Goal: Task Accomplishment & Management: Use online tool/utility

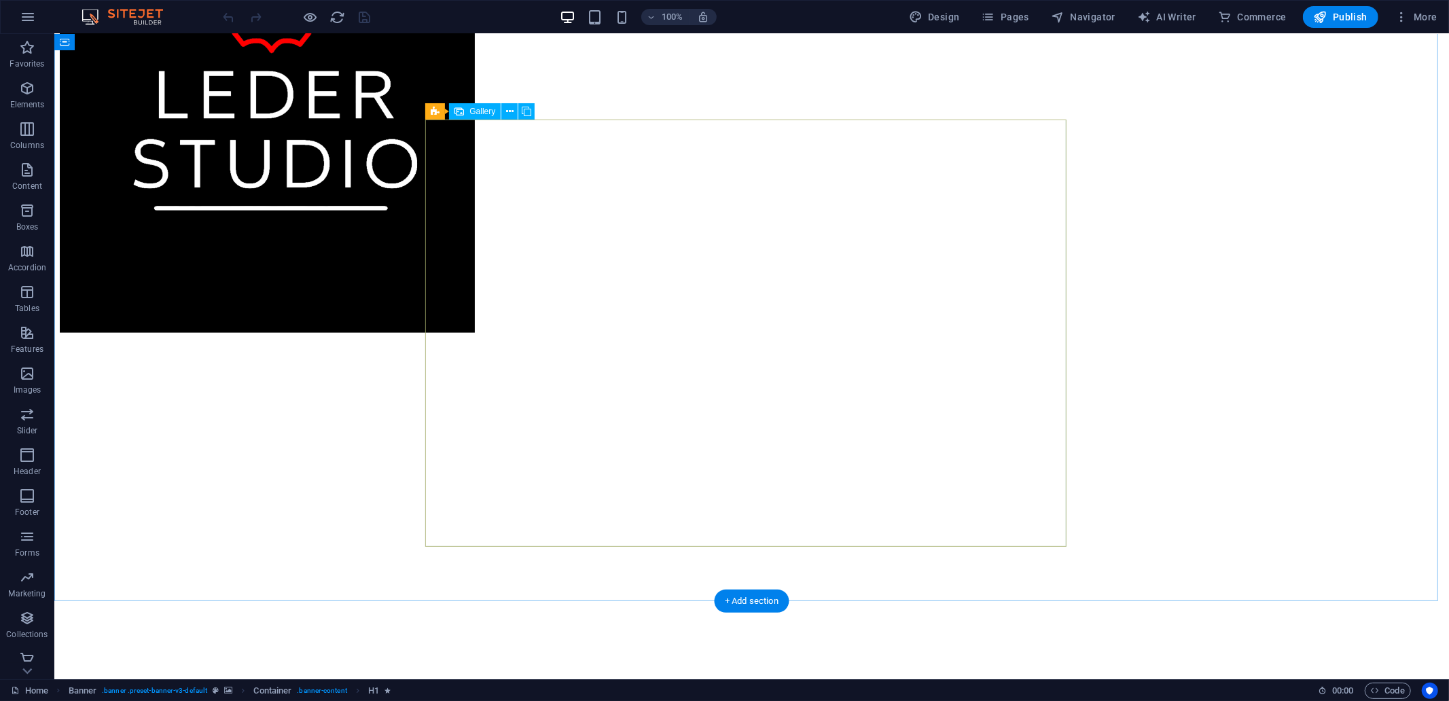
scroll to position [1207, 0]
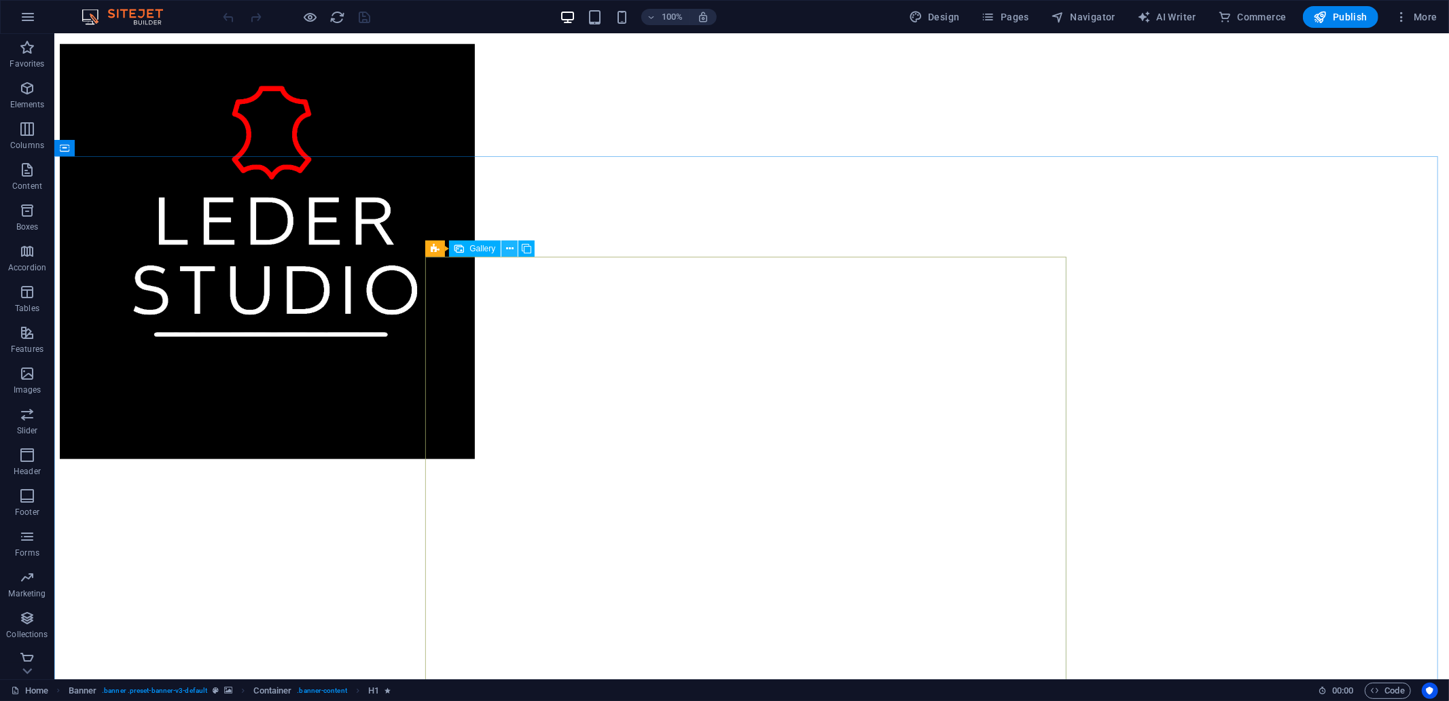
click at [510, 253] on icon at bounding box center [509, 249] width 7 height 14
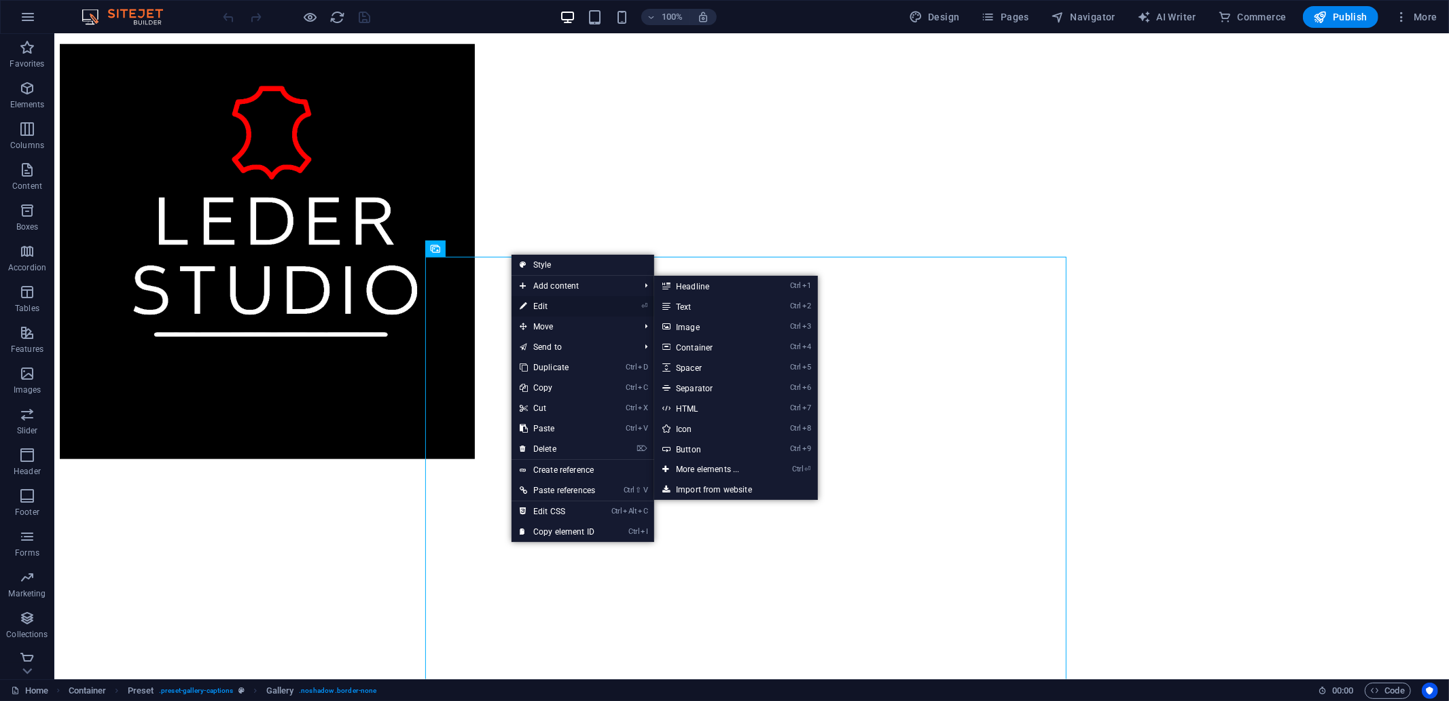
click at [536, 302] on link "⏎ Edit" at bounding box center [557, 306] width 92 height 20
select select "4"
select select "px"
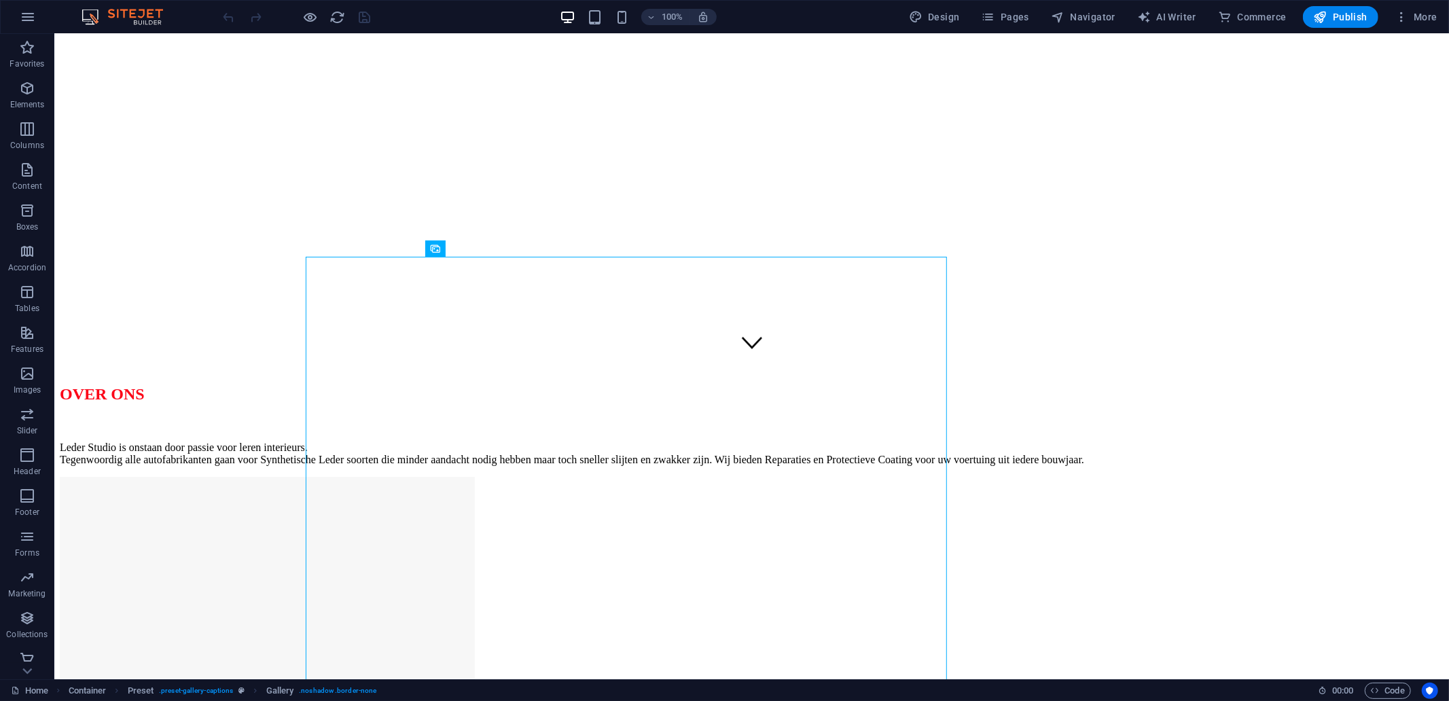
scroll to position [283, 0]
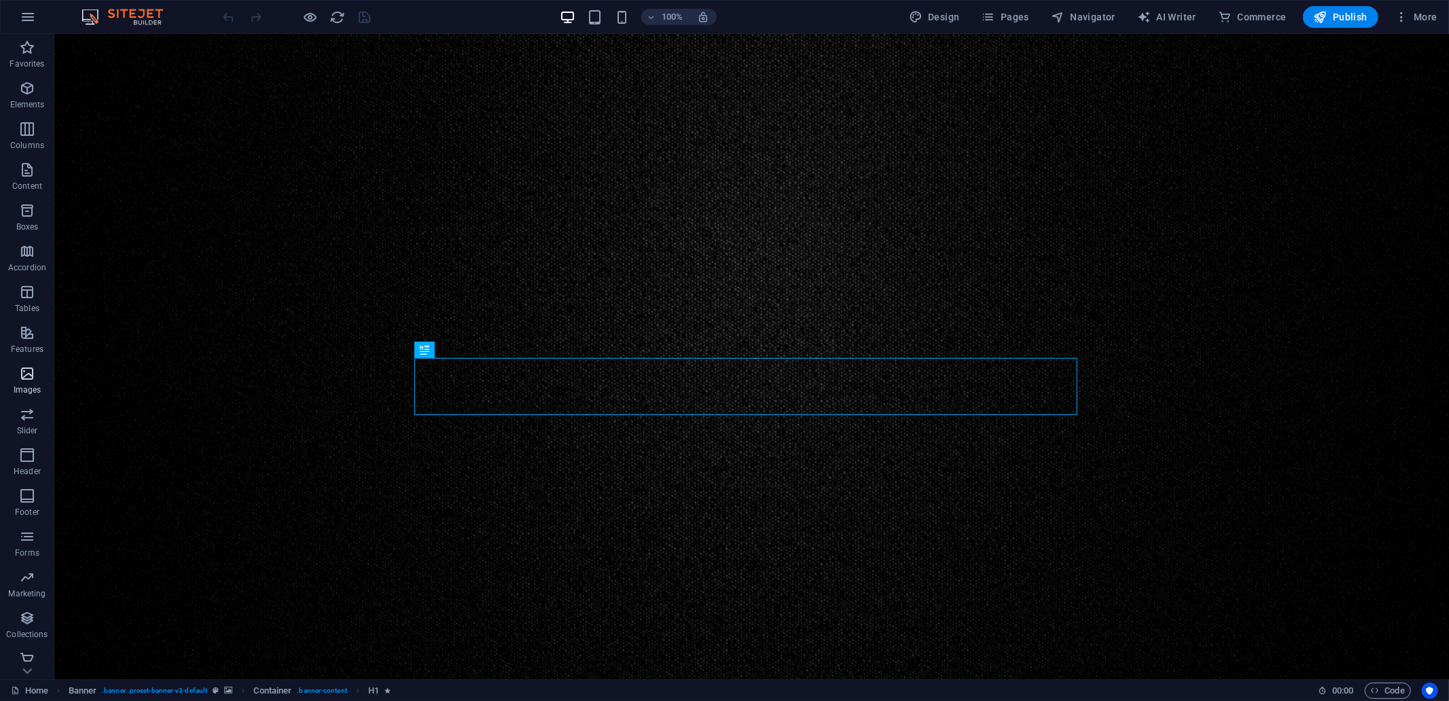
click at [26, 384] on p "Images" at bounding box center [28, 389] width 28 height 11
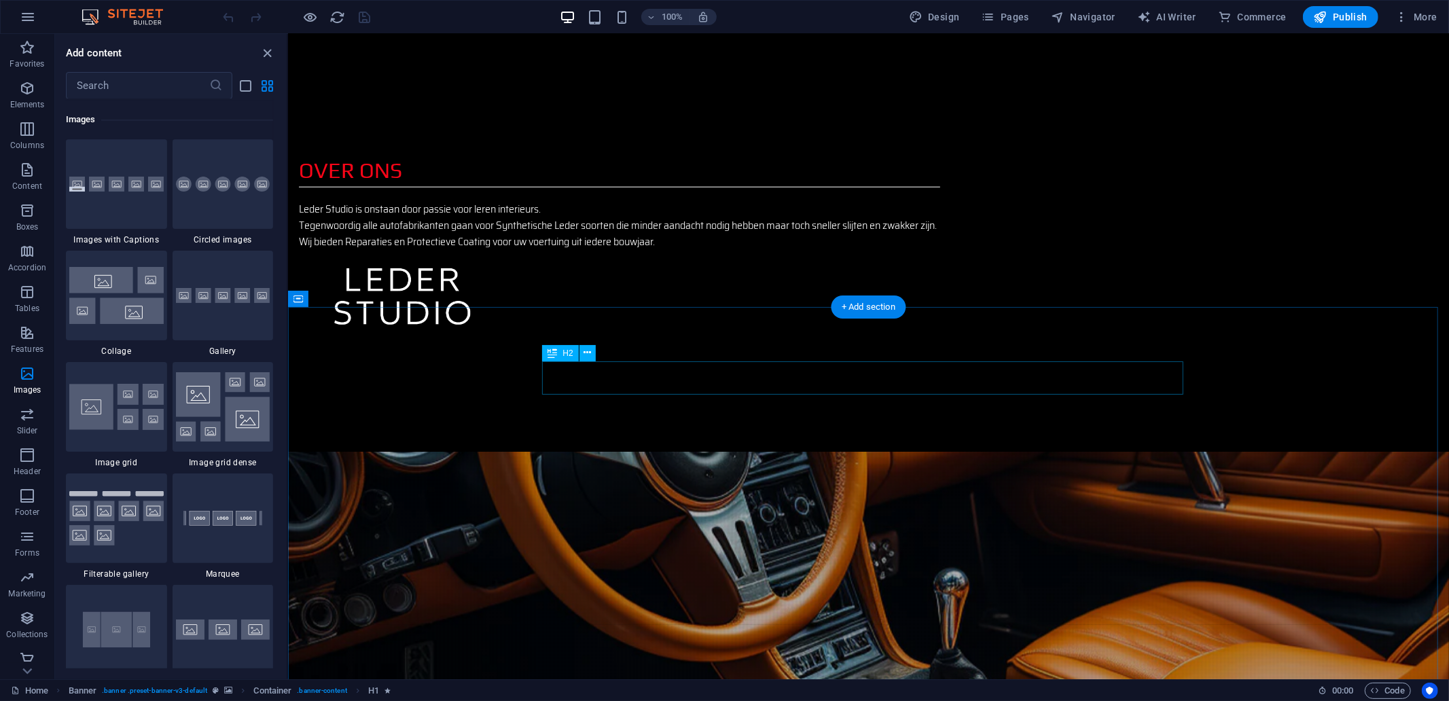
scroll to position [1358, 0]
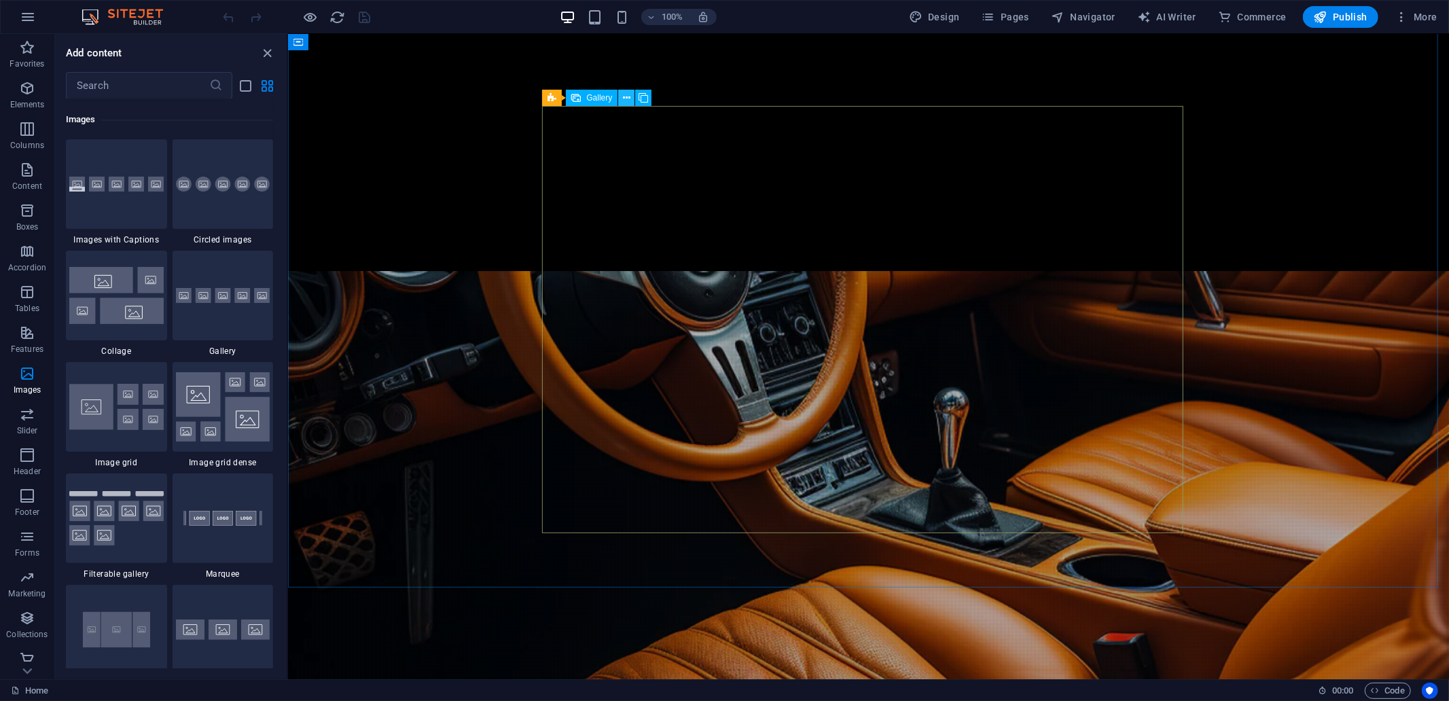
click at [632, 99] on button at bounding box center [626, 98] width 16 height 16
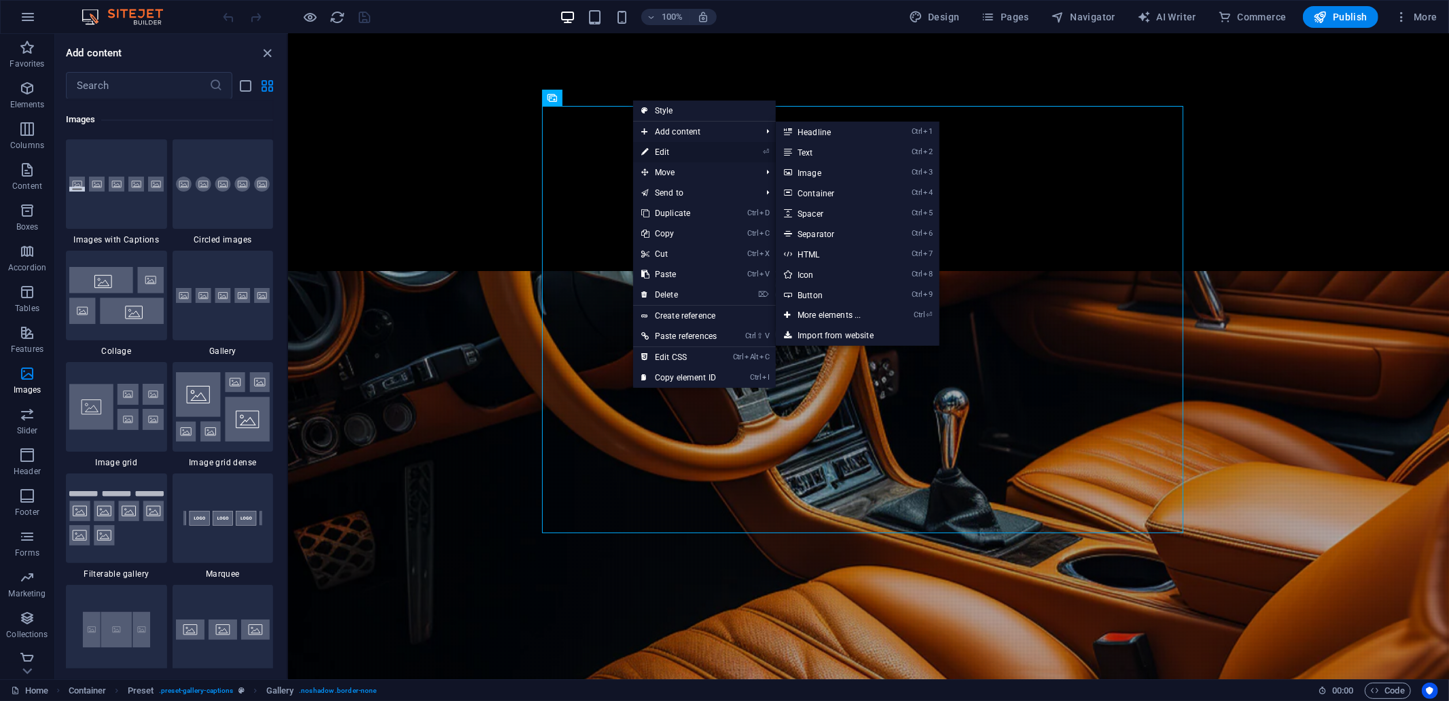
click at [672, 157] on link "⏎ Edit" at bounding box center [679, 152] width 92 height 20
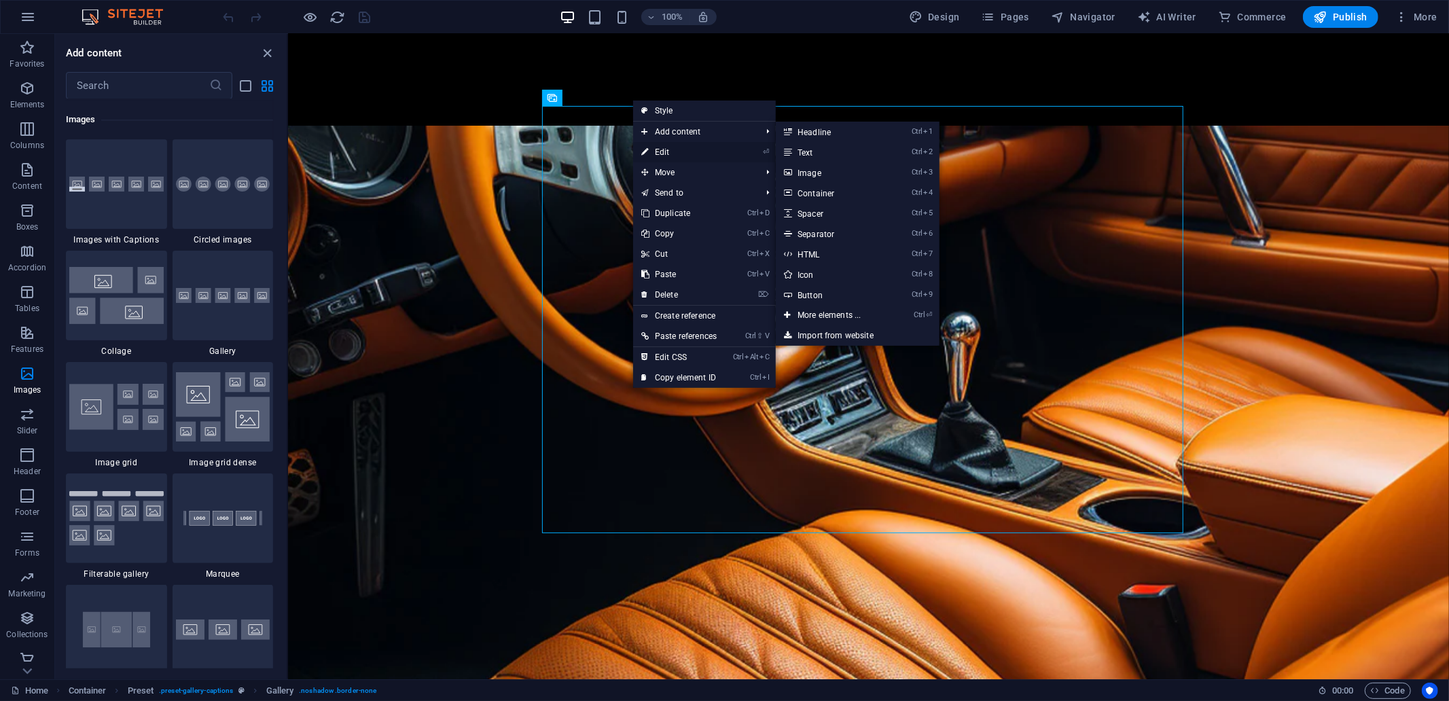
select select "4"
select select "px"
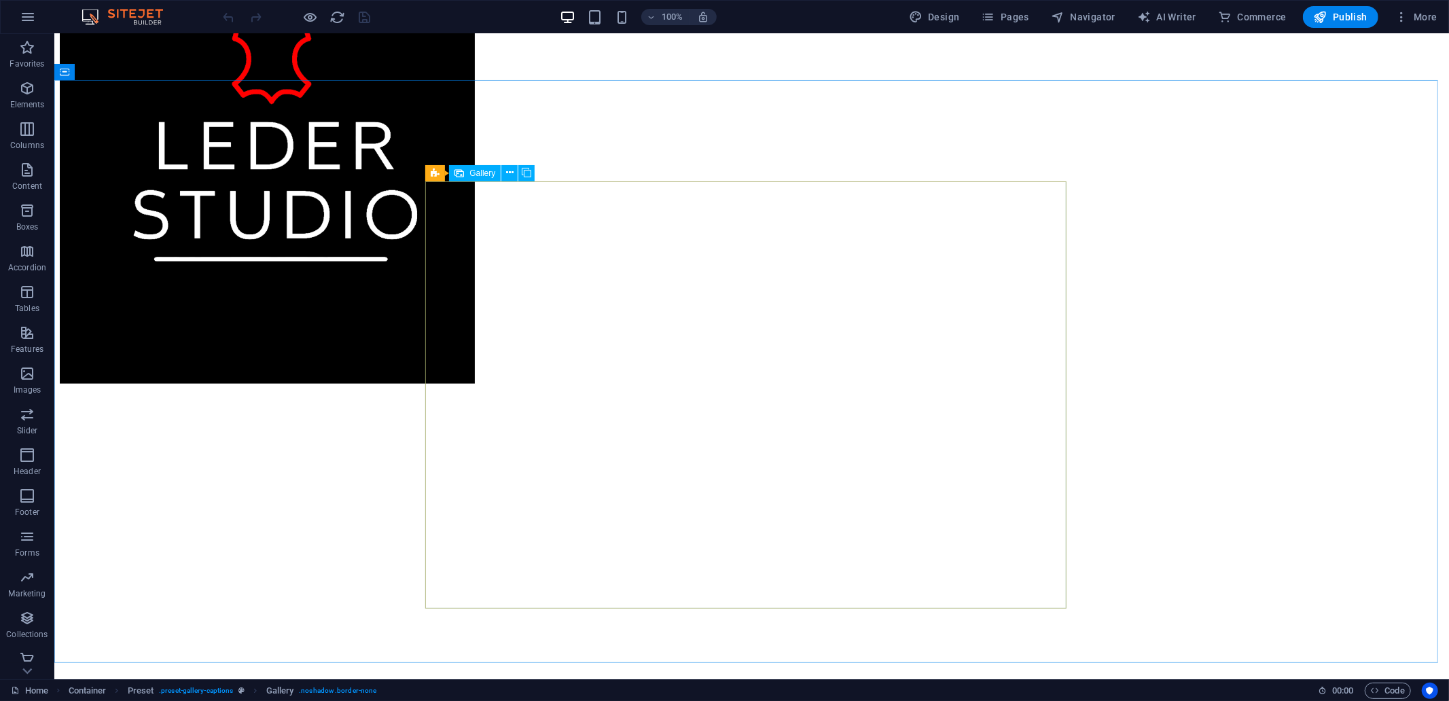
scroll to position [1283, 0]
click at [509, 173] on icon at bounding box center [509, 173] width 7 height 14
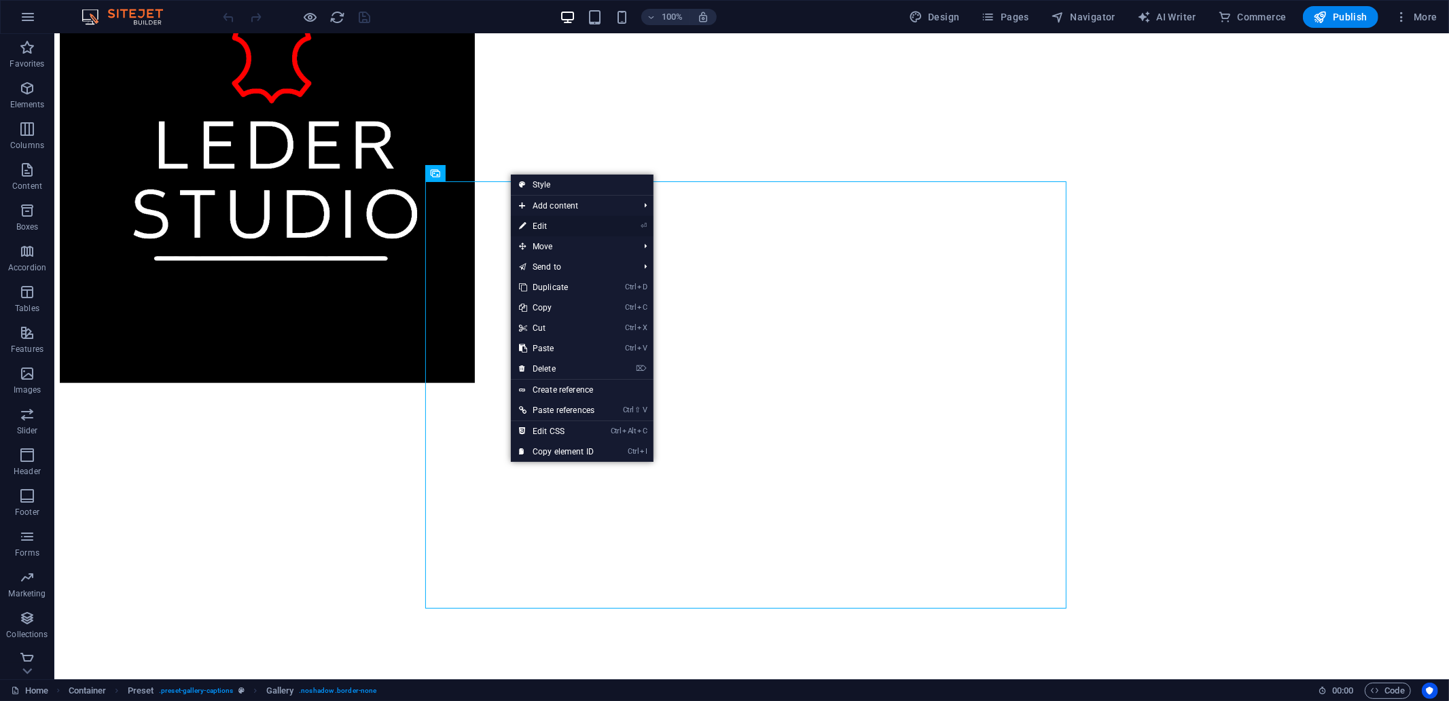
click at [534, 229] on link "⏎ Edit" at bounding box center [557, 226] width 92 height 20
select select "4"
select select "px"
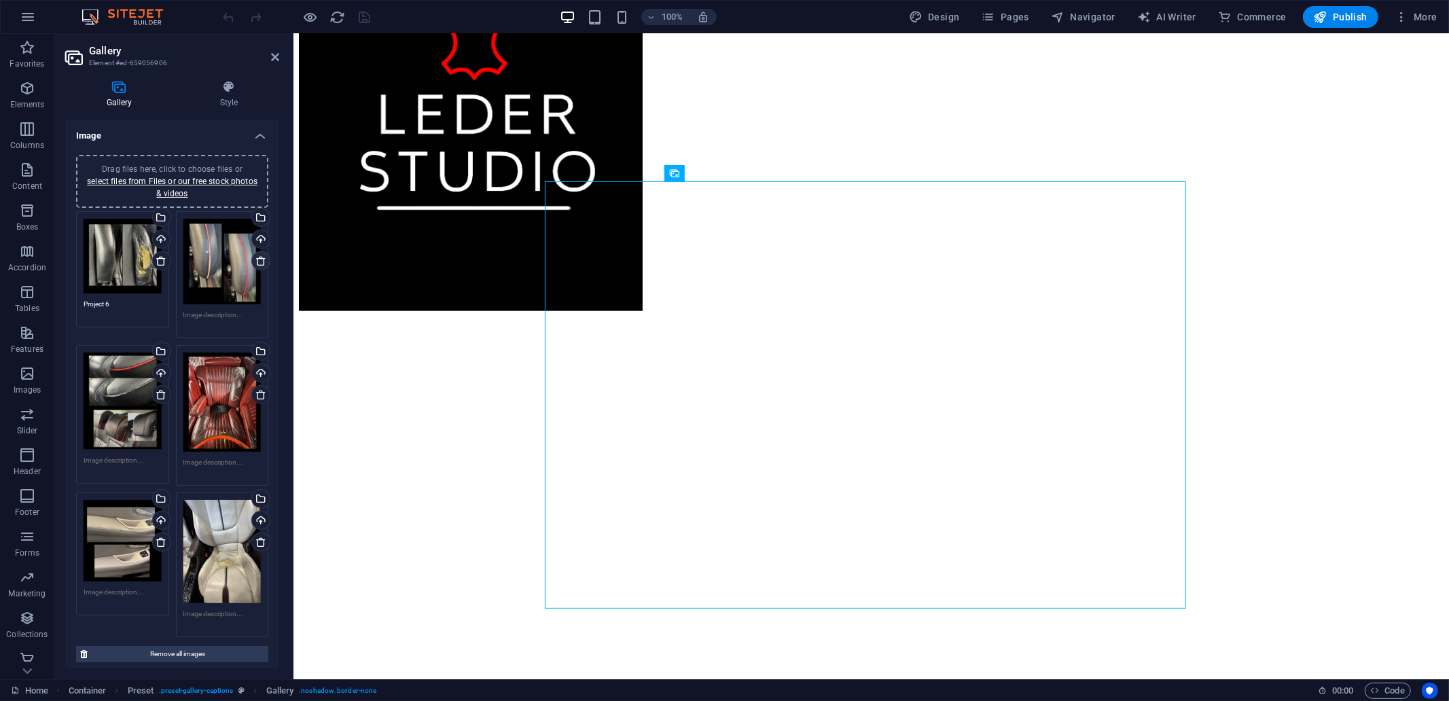
click at [257, 259] on icon at bounding box center [260, 260] width 11 height 11
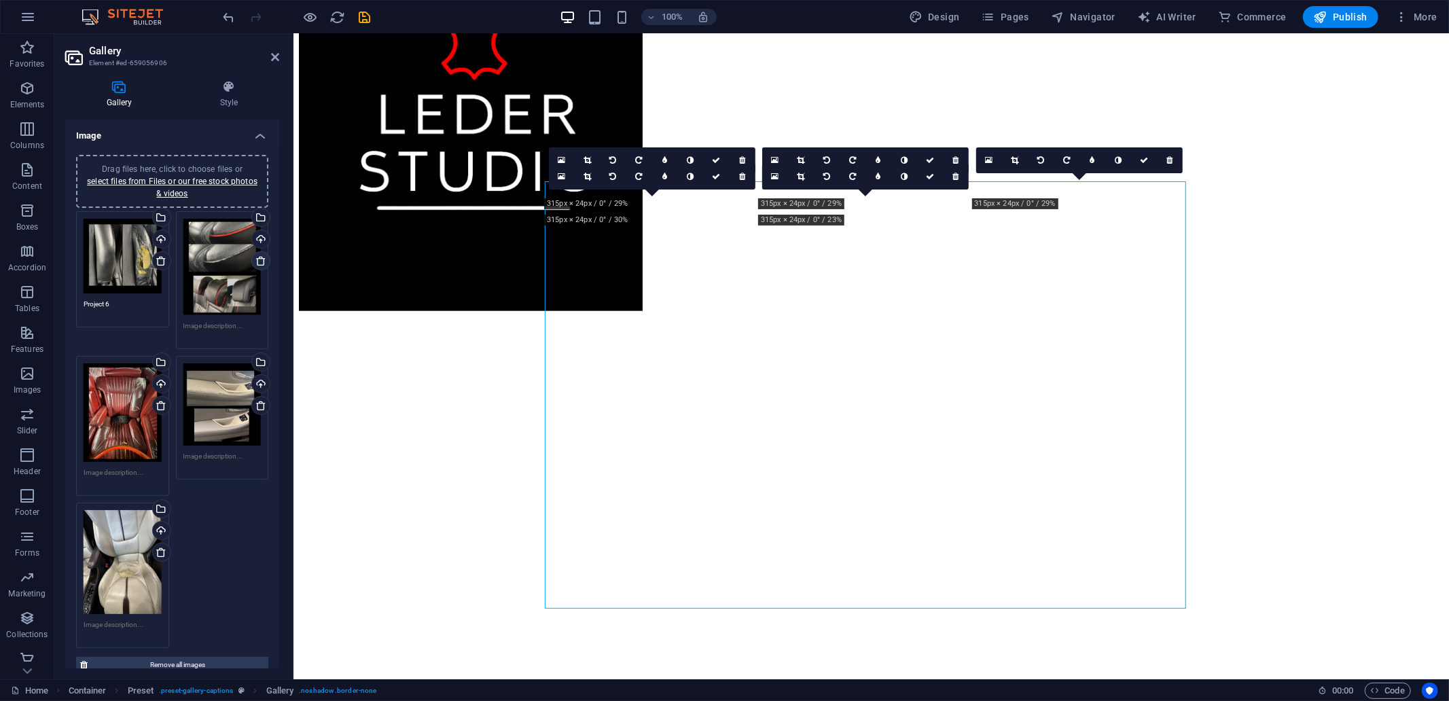
click at [257, 262] on icon at bounding box center [260, 260] width 11 height 11
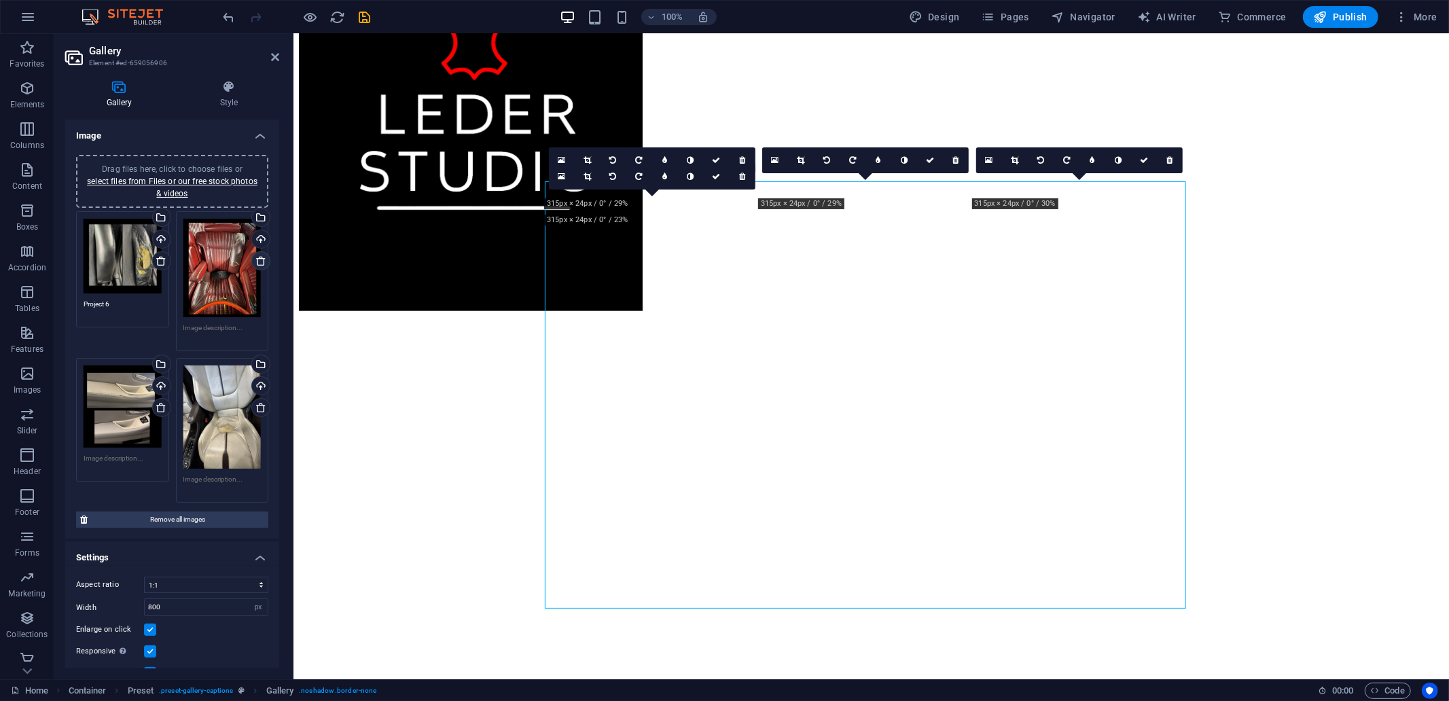
click at [257, 262] on icon at bounding box center [260, 260] width 11 height 11
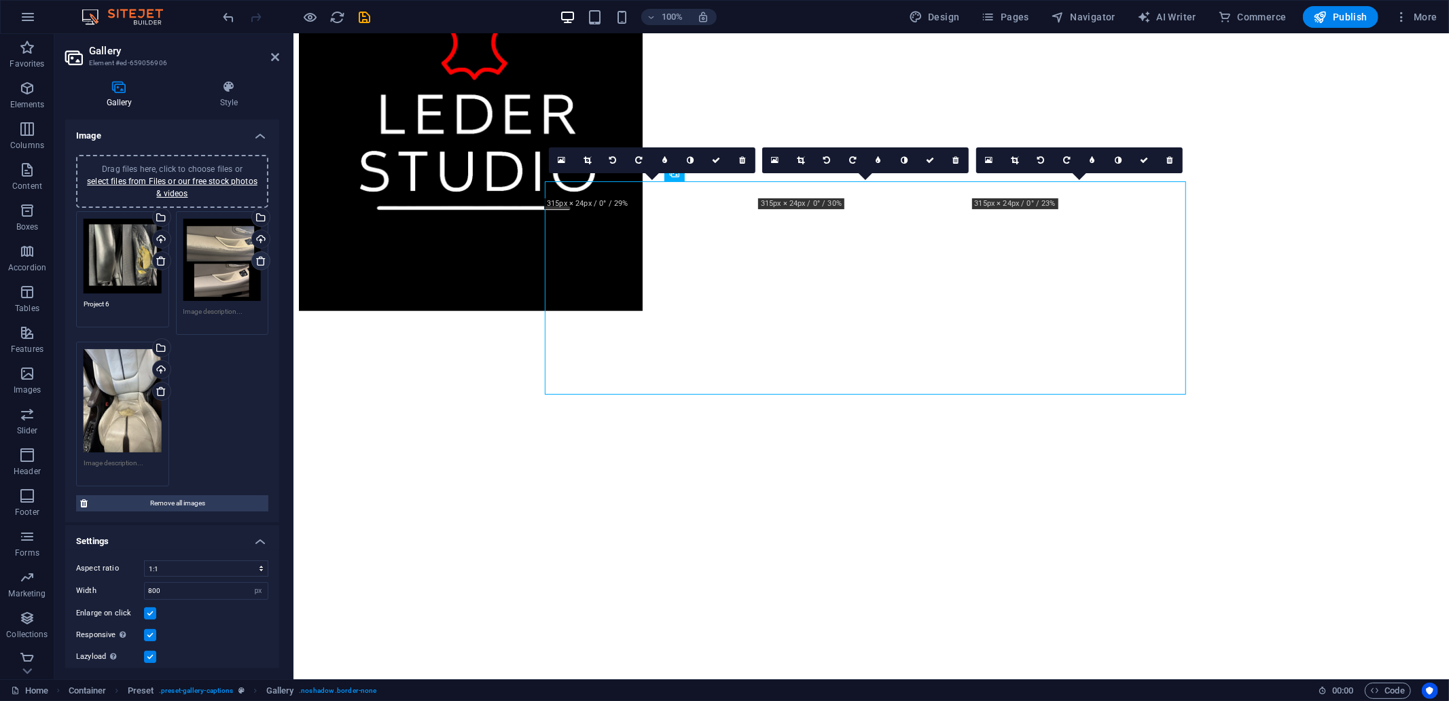
click at [257, 262] on icon at bounding box center [260, 260] width 11 height 11
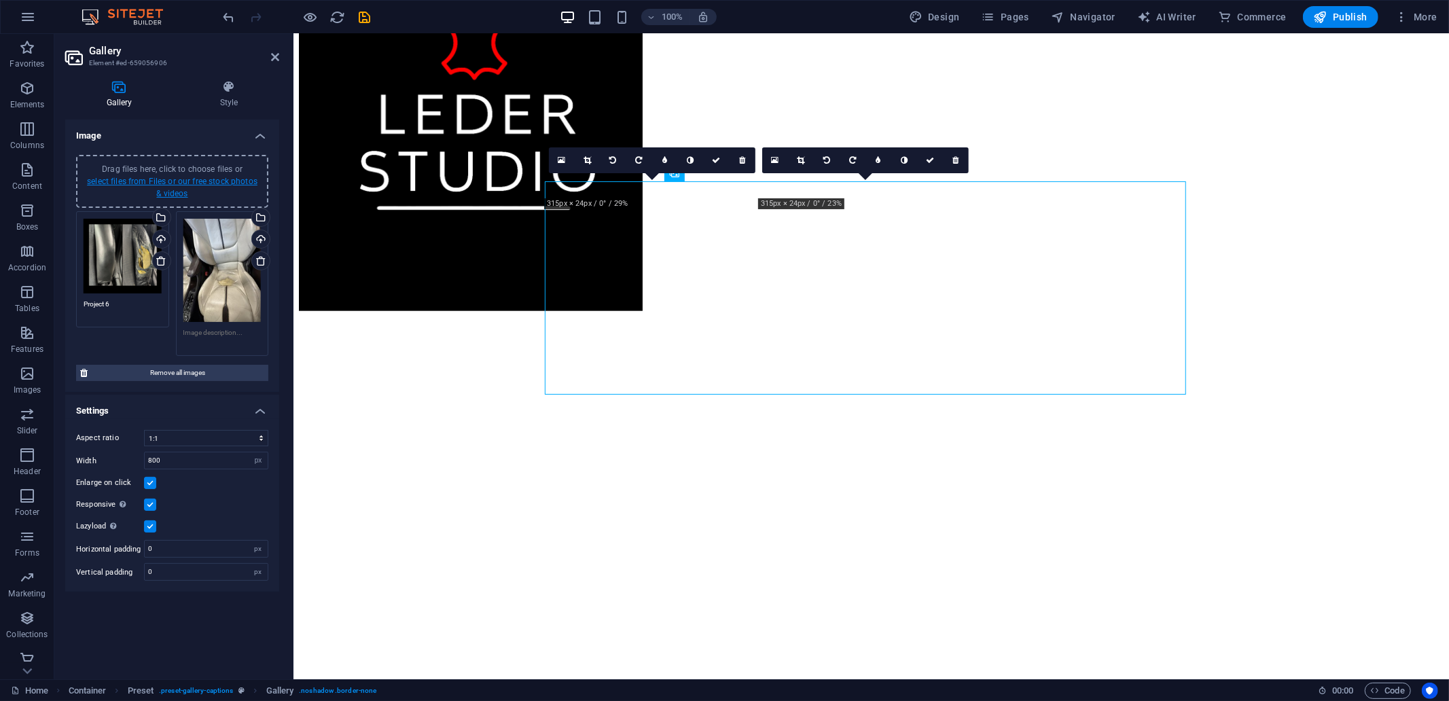
click at [215, 180] on link "select files from Files or our free stock photos & videos" at bounding box center [172, 188] width 170 height 22
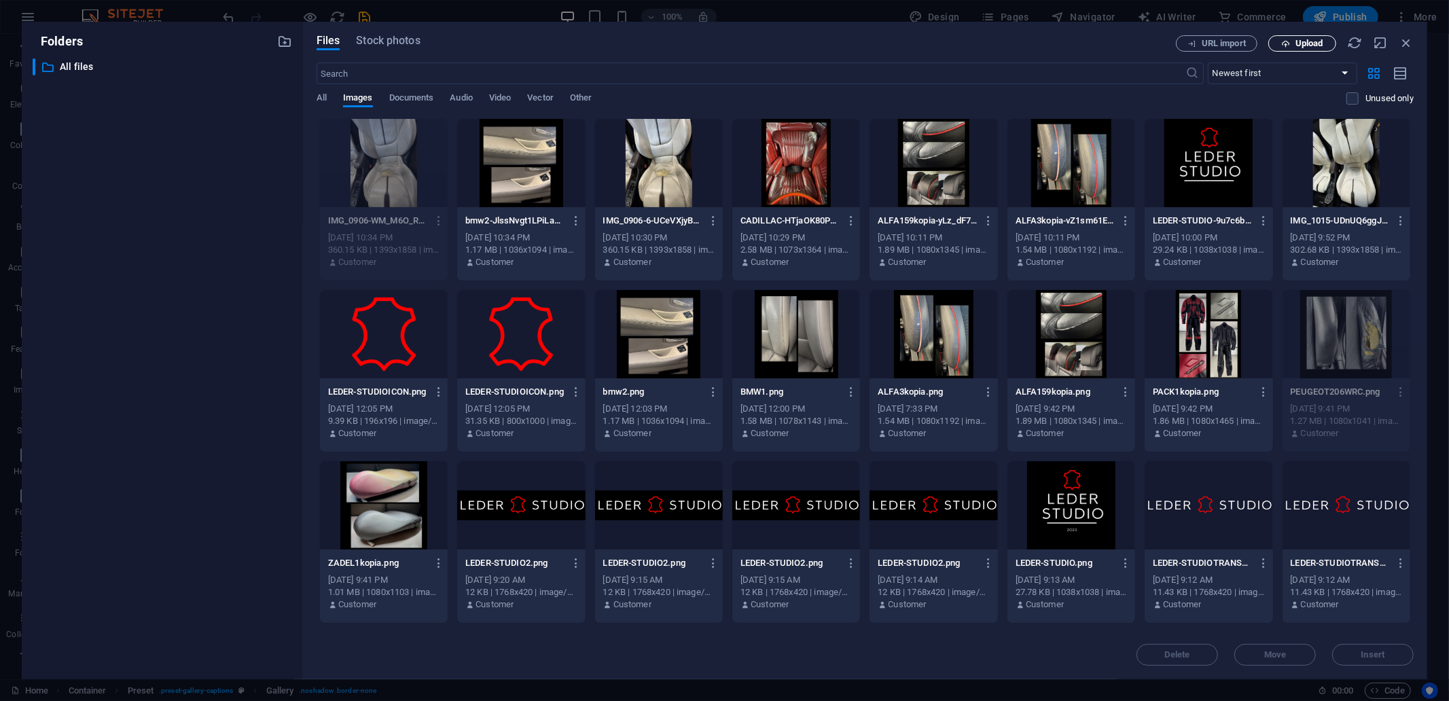
click at [1303, 49] on button "Upload" at bounding box center [1302, 43] width 68 height 16
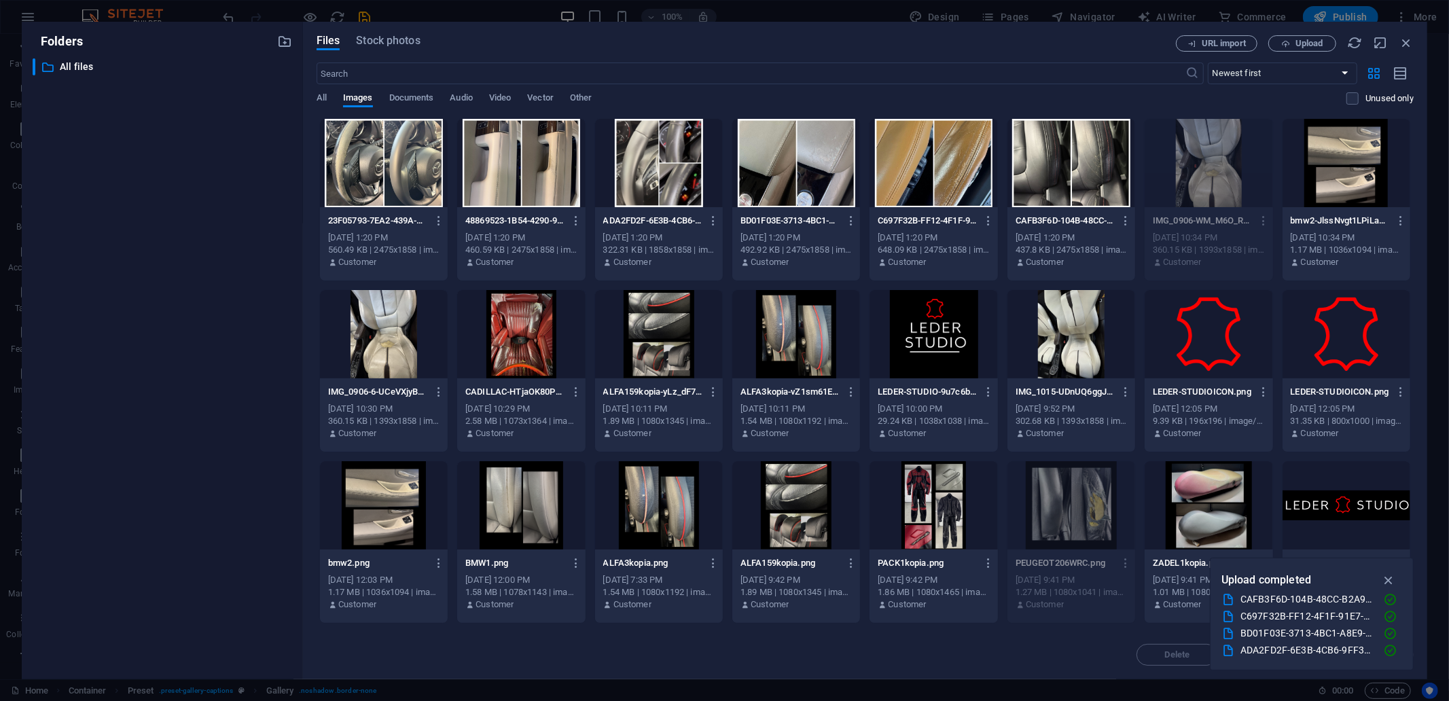
click at [395, 177] on div at bounding box center [384, 163] width 128 height 88
click at [506, 194] on div at bounding box center [521, 163] width 128 height 88
click at [528, 190] on div at bounding box center [521, 163] width 128 height 88
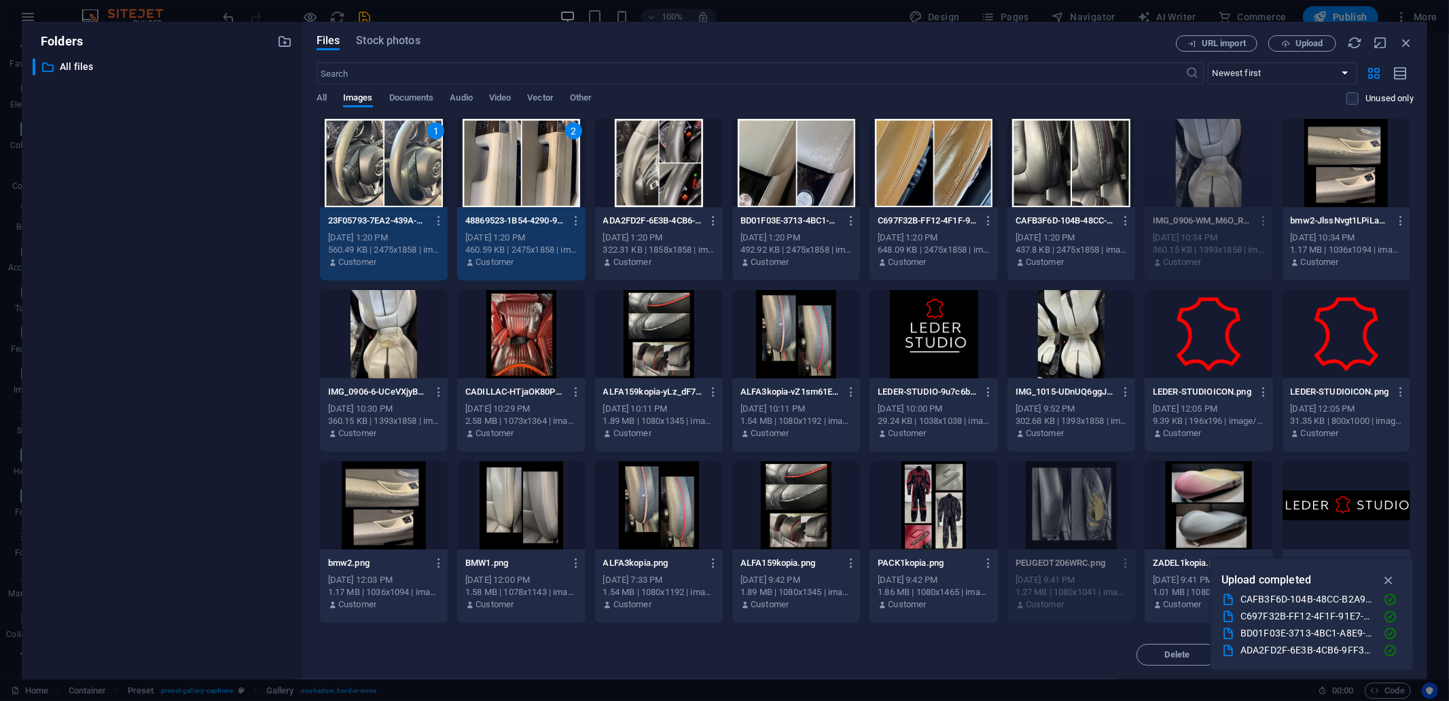
click at [645, 175] on div at bounding box center [659, 163] width 128 height 88
click at [759, 177] on div at bounding box center [796, 163] width 128 height 88
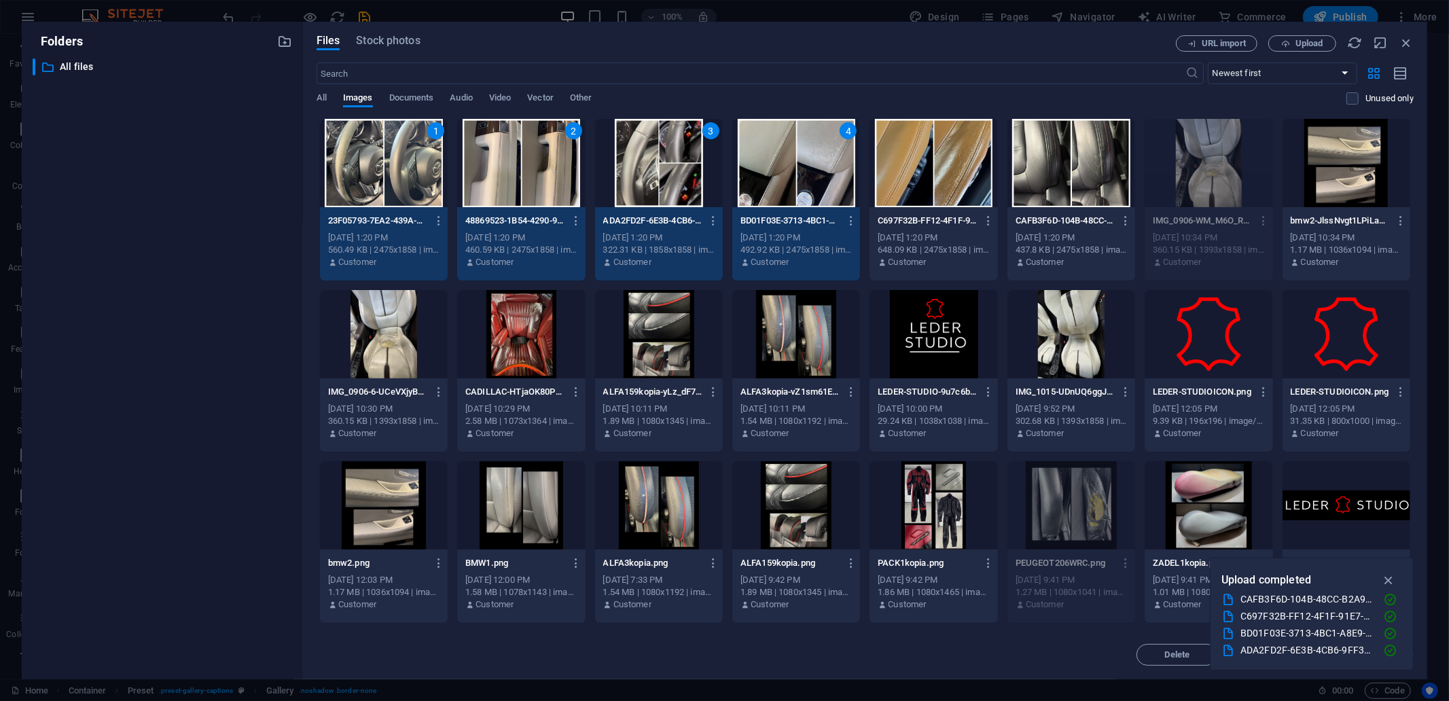
click at [907, 178] on div at bounding box center [933, 163] width 128 height 88
click at [1066, 166] on div at bounding box center [1071, 163] width 128 height 88
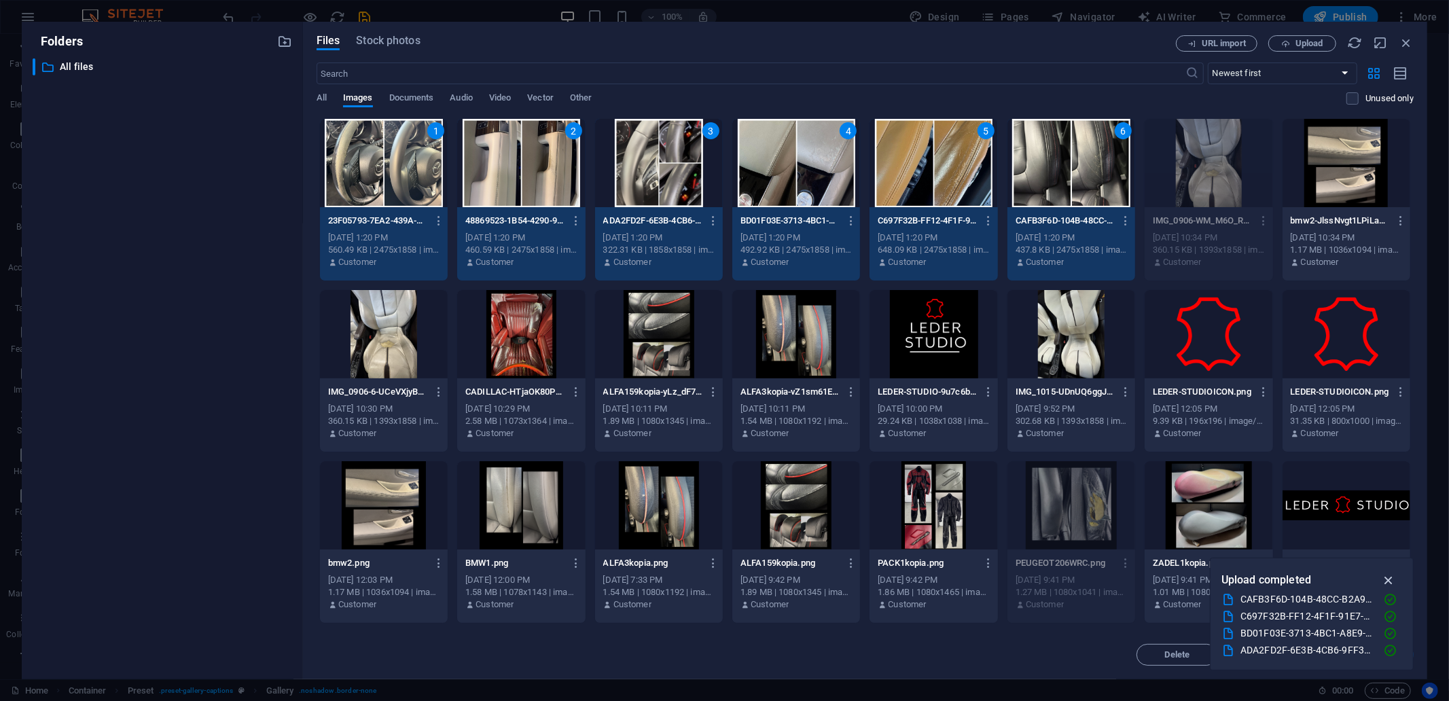
click at [1387, 583] on icon "button" at bounding box center [1389, 580] width 16 height 15
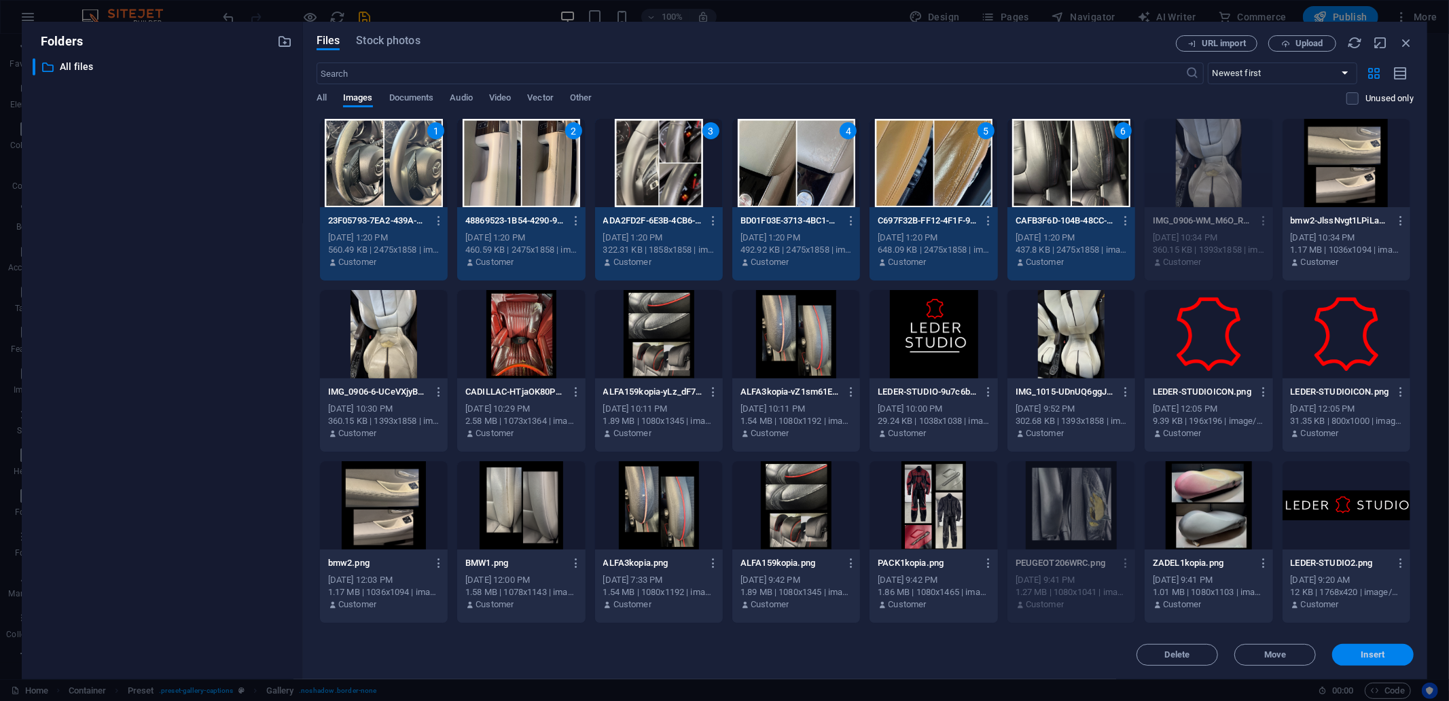
click at [1361, 651] on span "Insert" at bounding box center [1373, 655] width 24 height 8
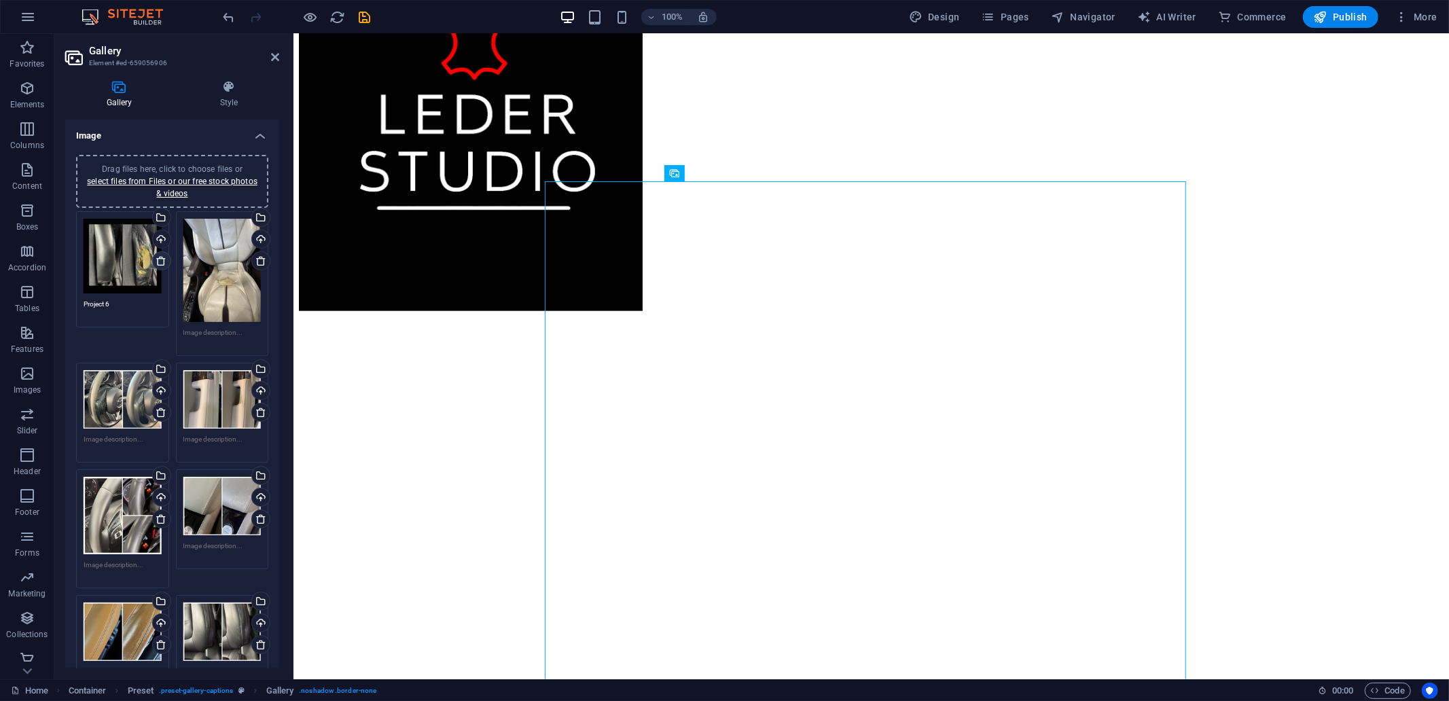
click at [162, 264] on icon at bounding box center [161, 260] width 11 height 11
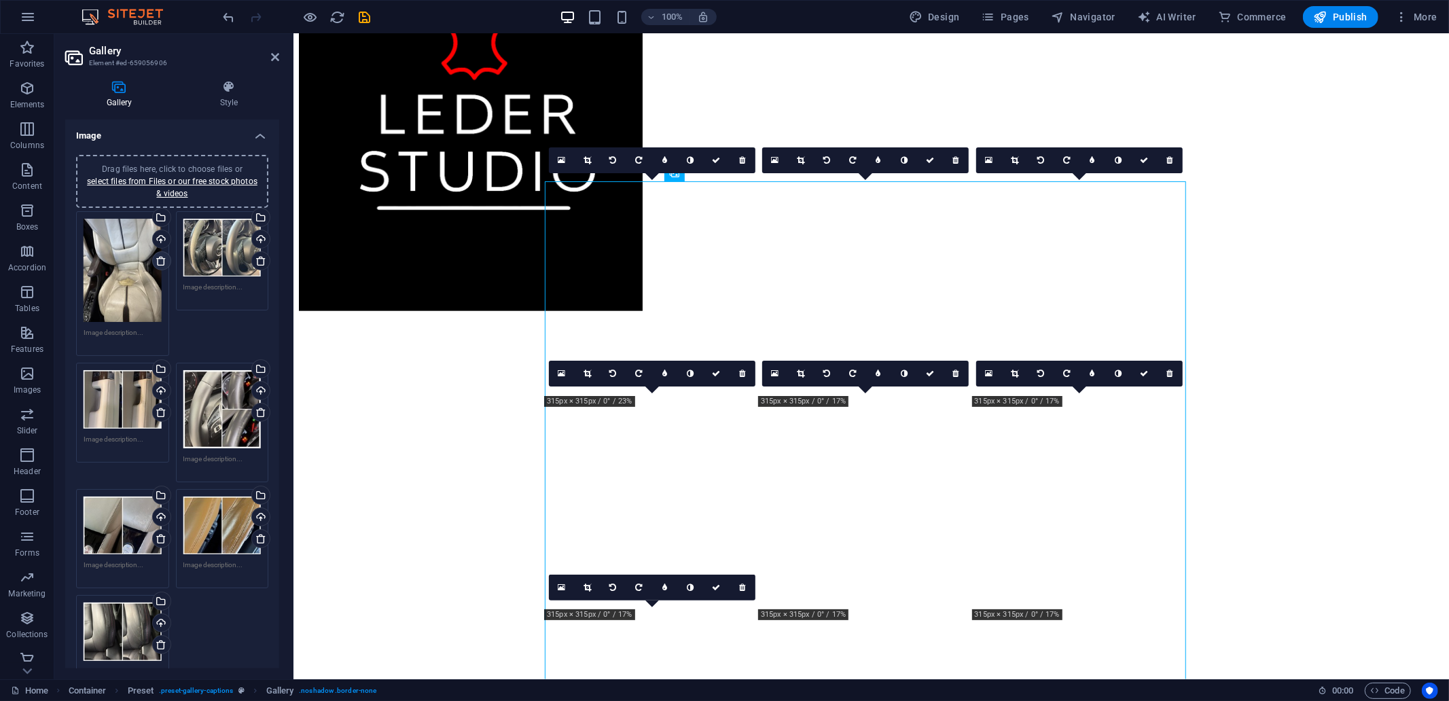
click at [162, 264] on icon at bounding box center [161, 260] width 11 height 11
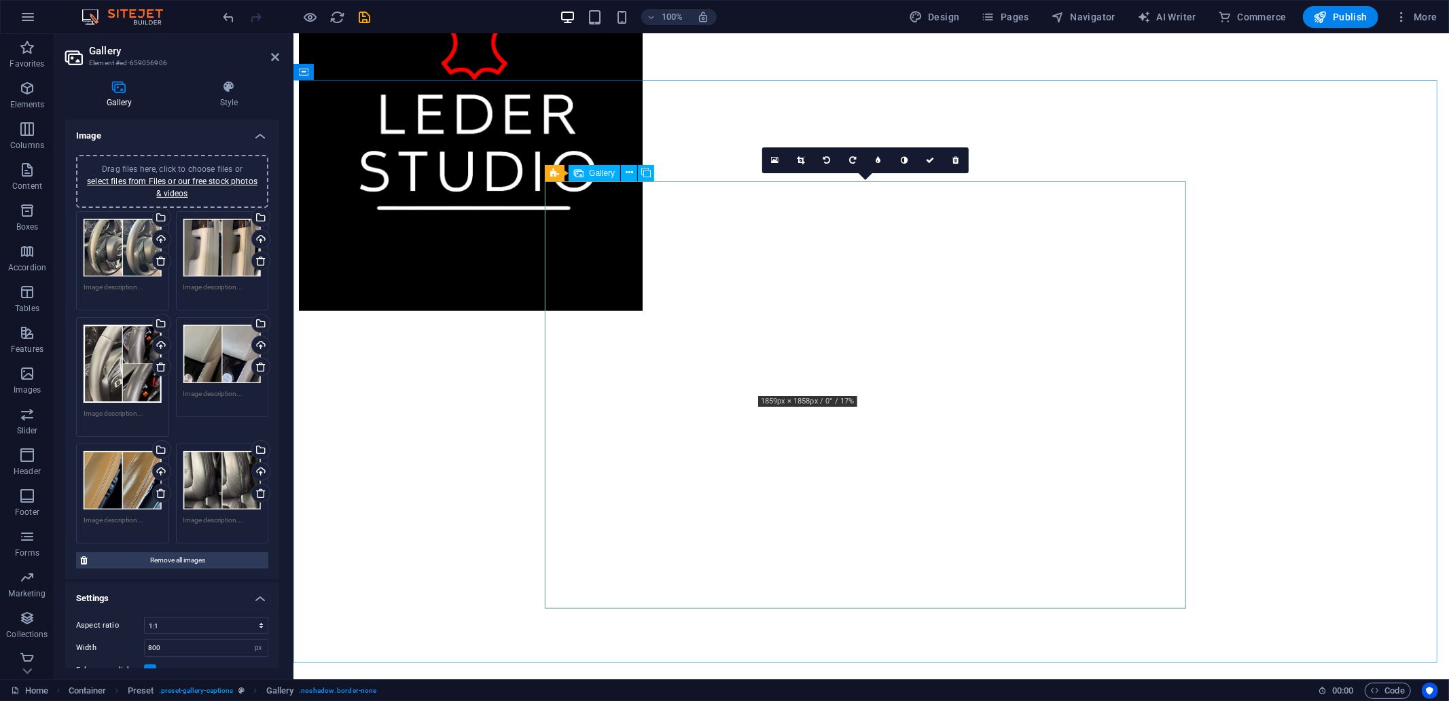
scroll to position [1434, 0]
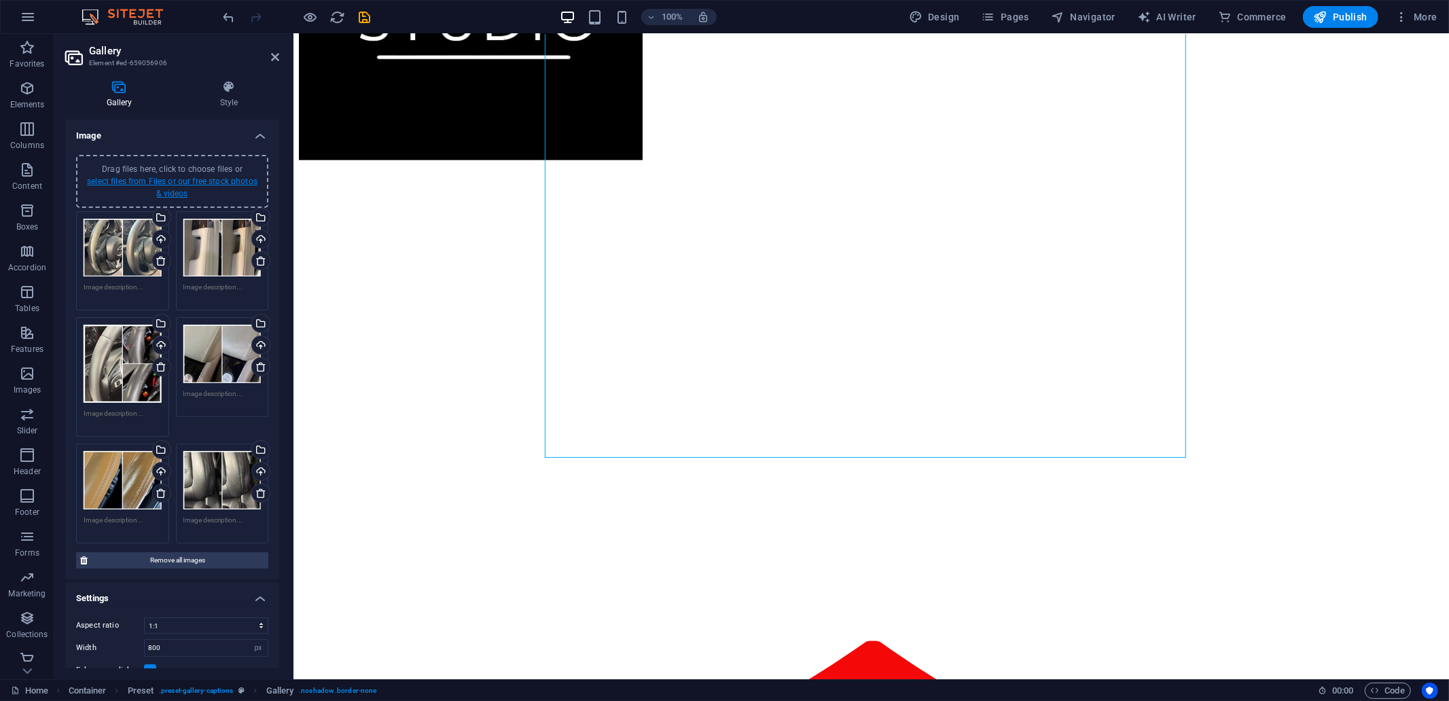
click at [209, 177] on link "select files from Files or our free stock photos & videos" at bounding box center [172, 188] width 170 height 22
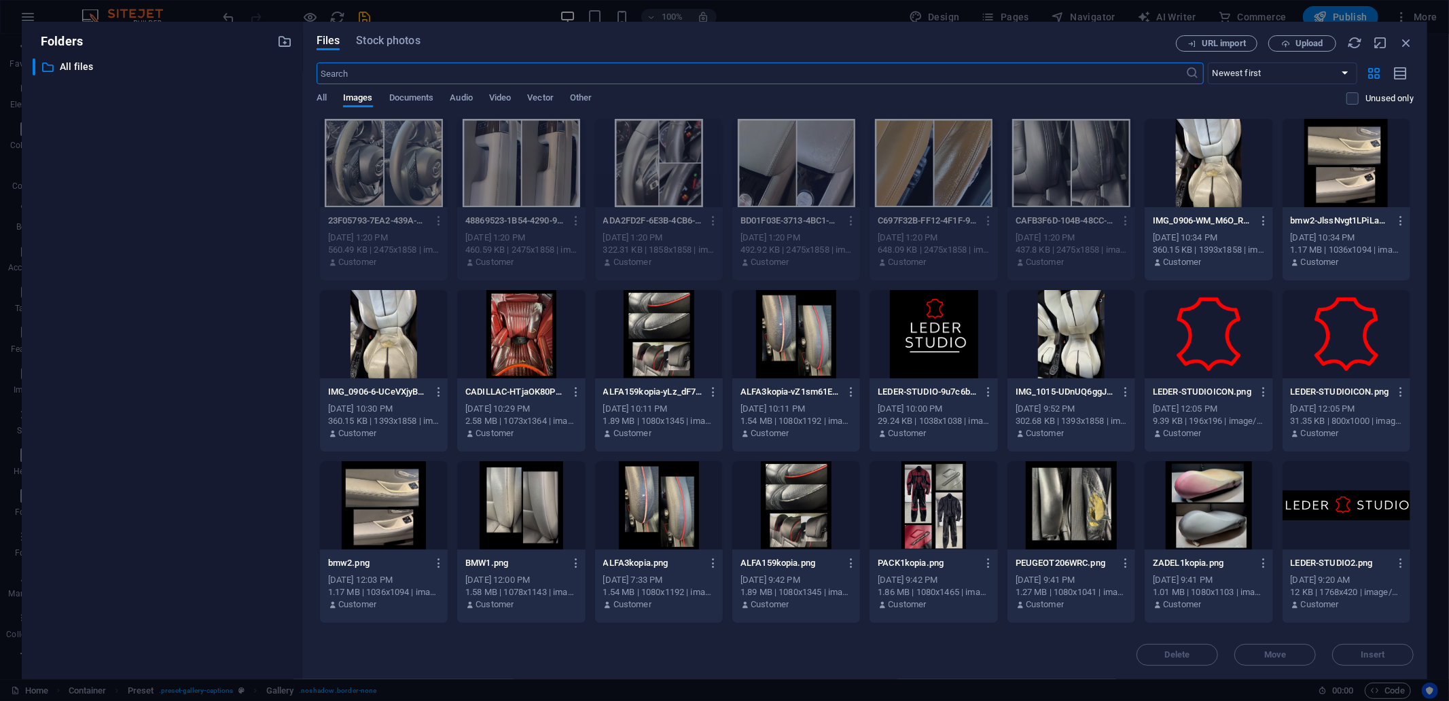
click at [952, 642] on div "Delete Move Insert" at bounding box center [864, 647] width 1097 height 35
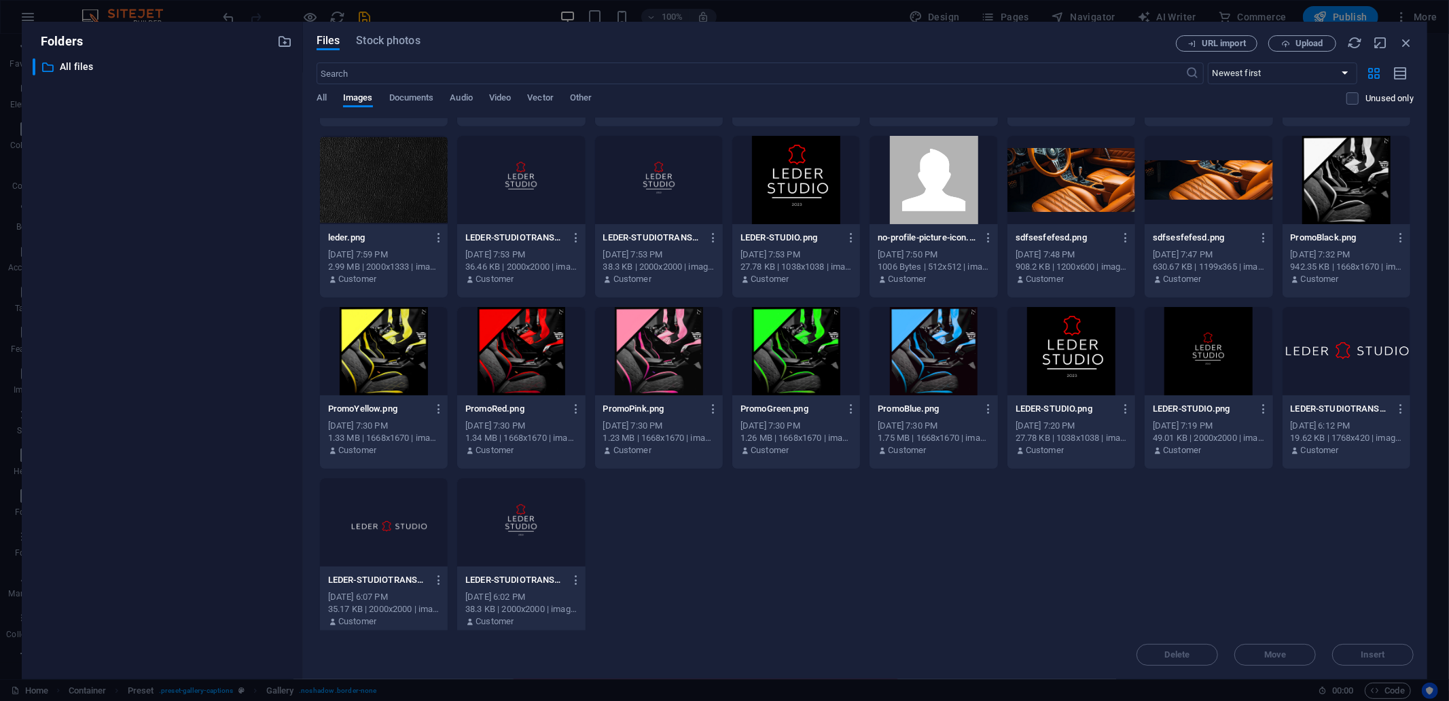
scroll to position [848, 0]
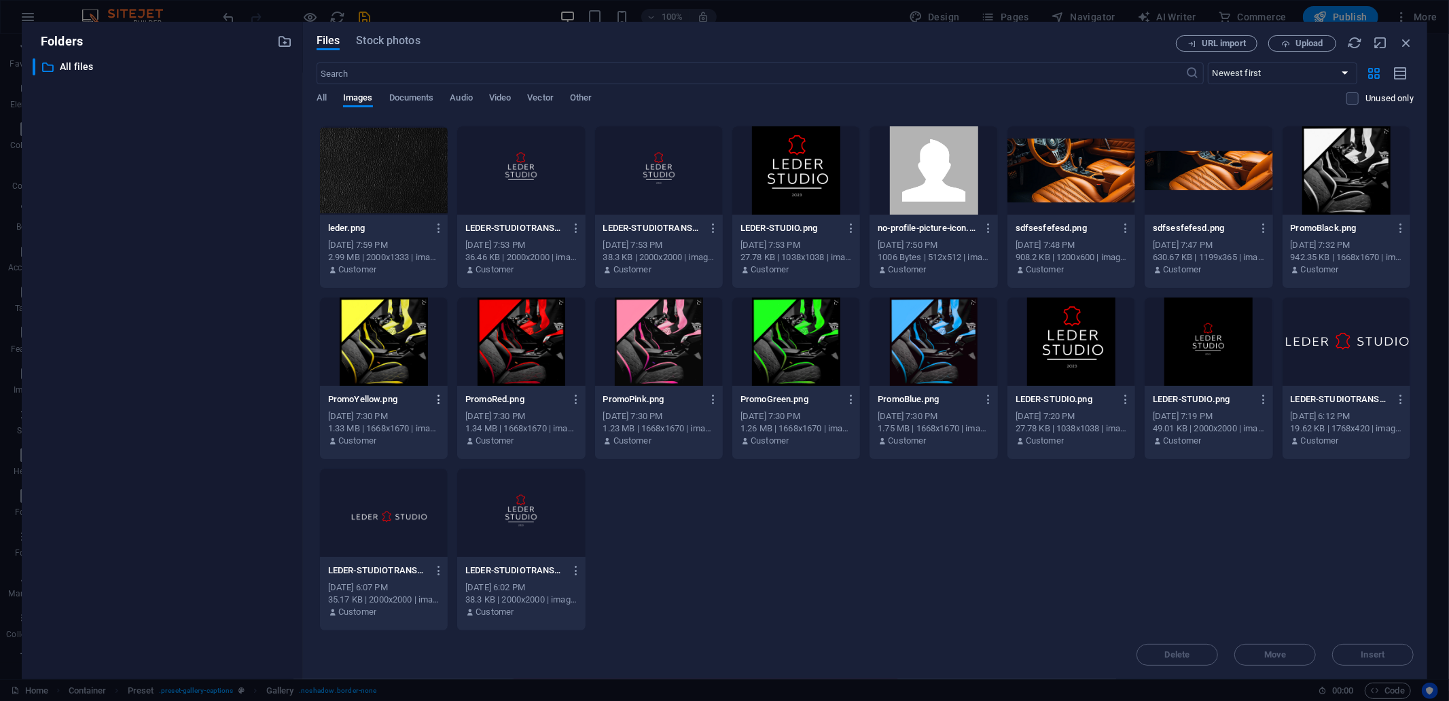
click at [437, 399] on icon "button" at bounding box center [439, 399] width 13 height 12
click at [439, 657] on h6 "Delete" at bounding box center [447, 662] width 58 height 16
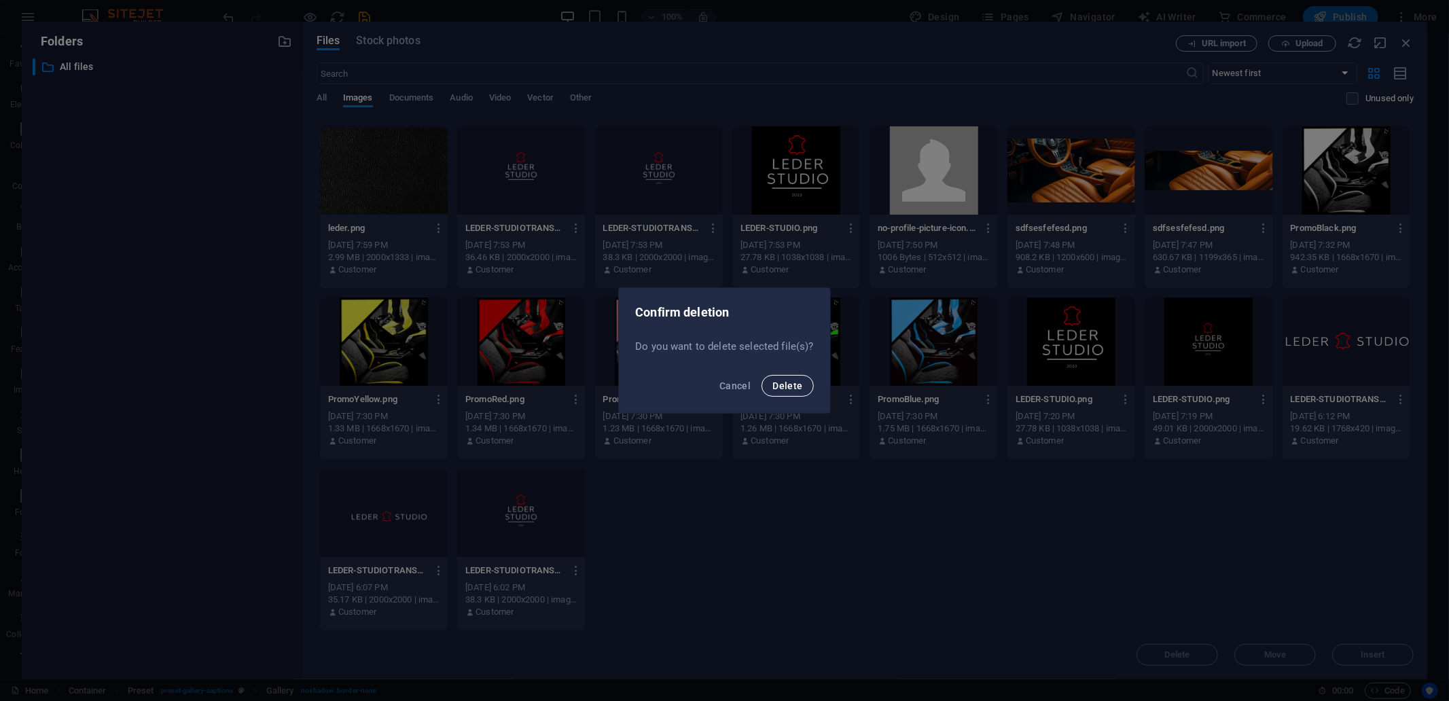
click at [800, 382] on span "Delete" at bounding box center [787, 385] width 30 height 11
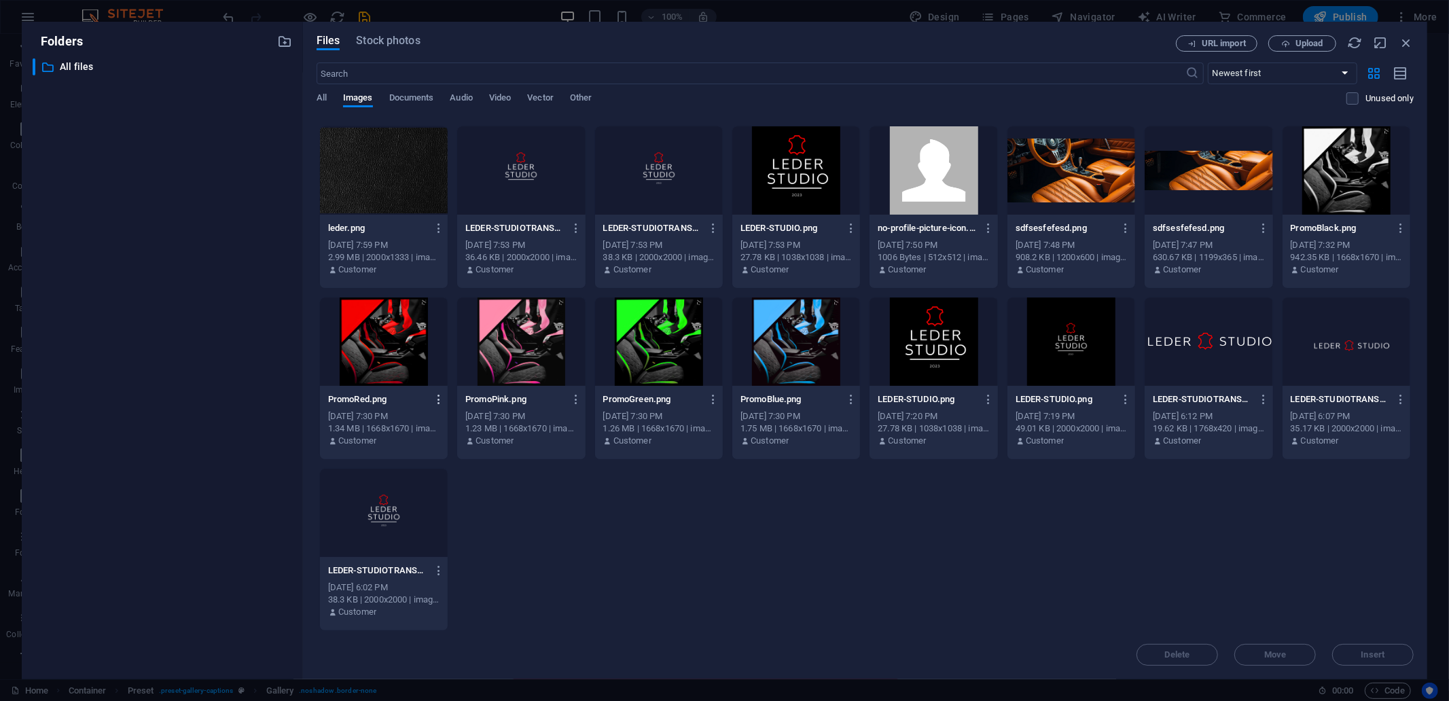
click at [439, 401] on icon "button" at bounding box center [439, 399] width 13 height 12
click at [459, 663] on h6 "Delete" at bounding box center [447, 662] width 58 height 16
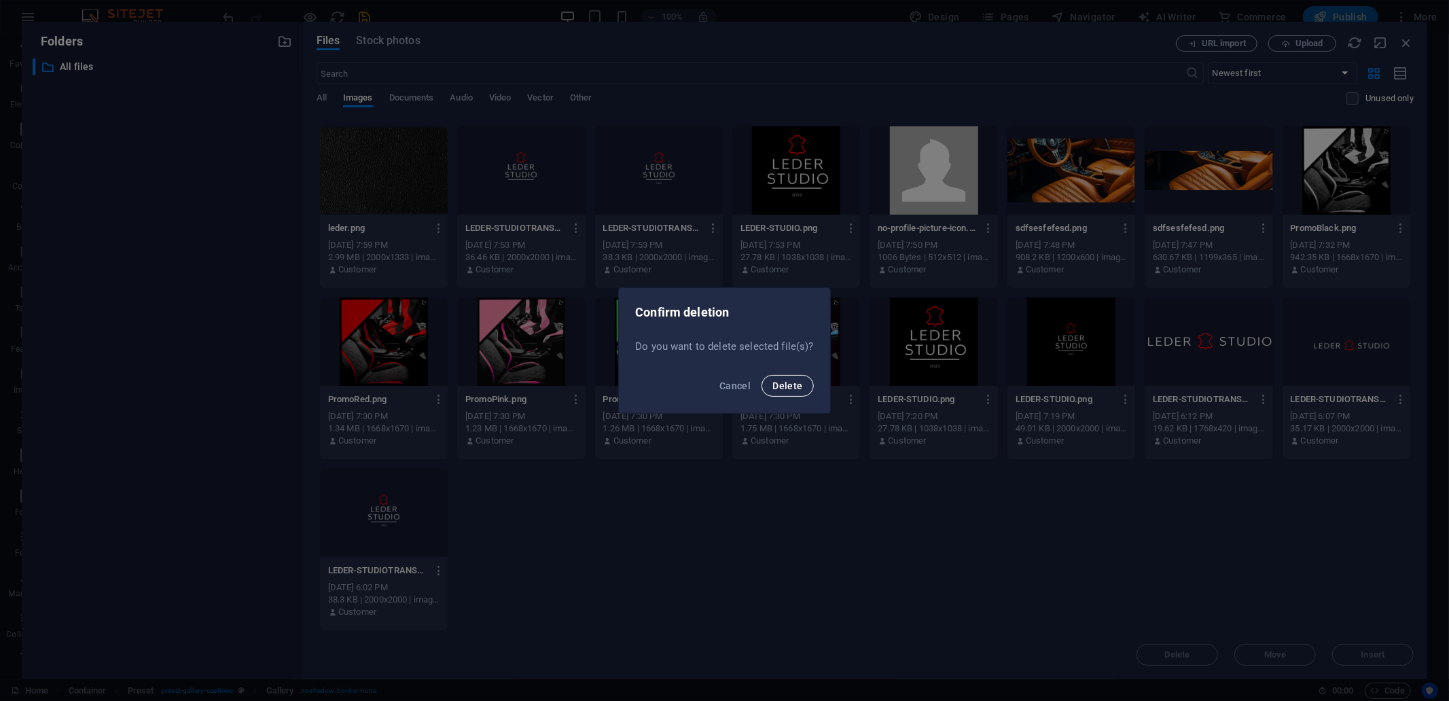
click at [786, 389] on span "Delete" at bounding box center [787, 385] width 30 height 11
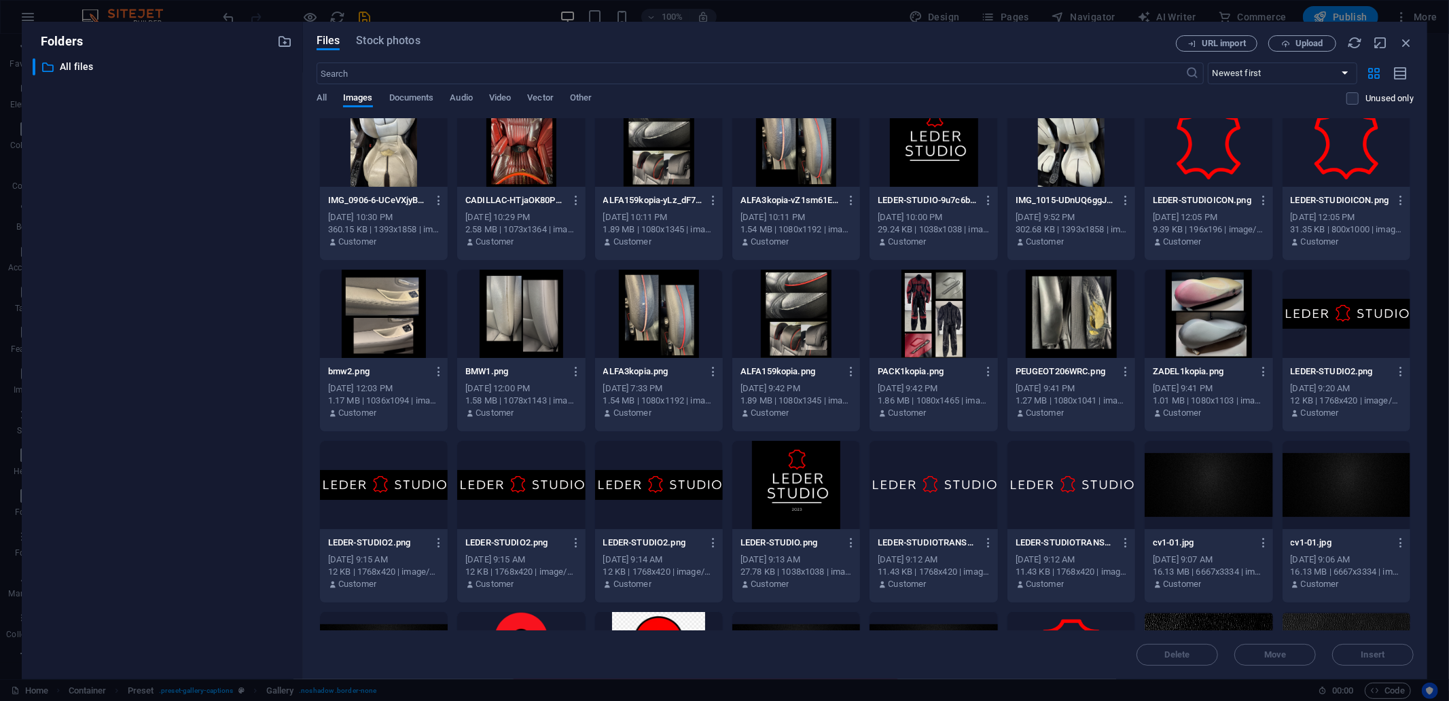
scroll to position [0, 0]
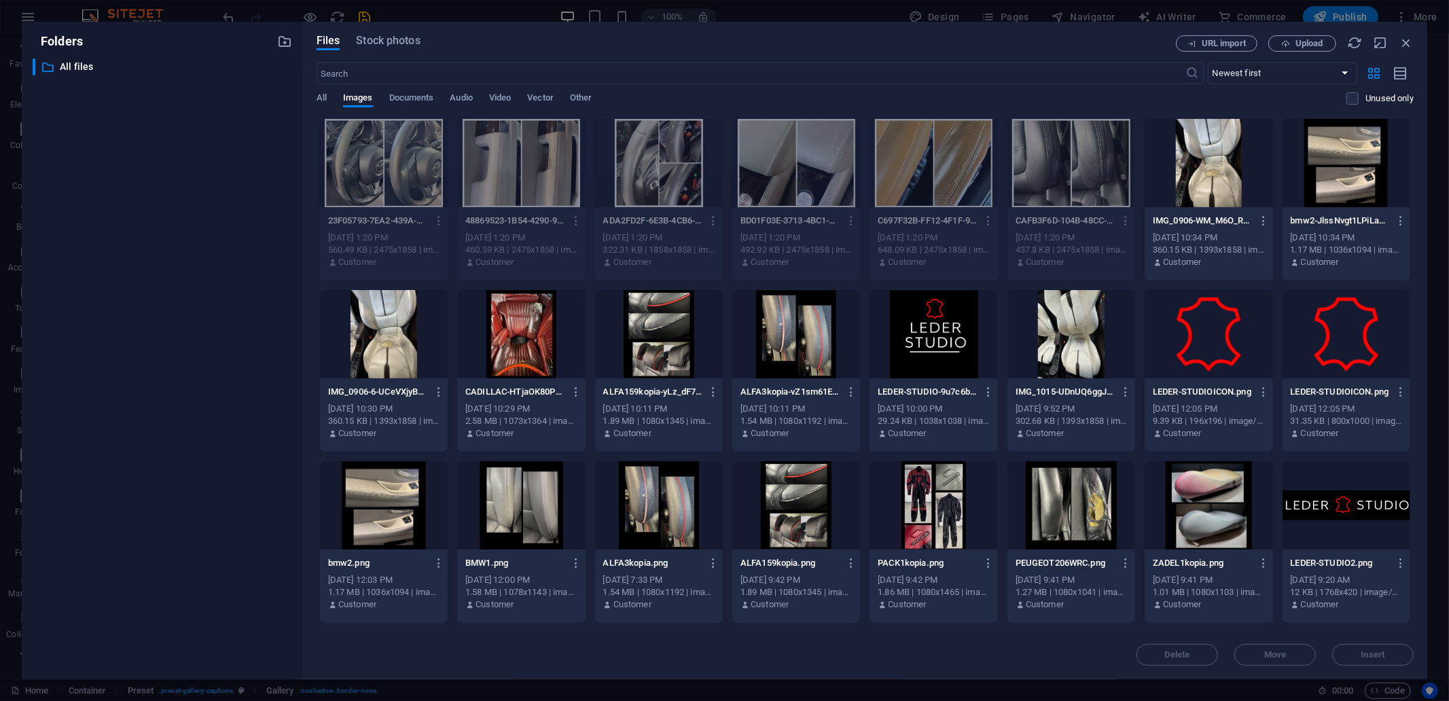
click at [911, 101] on div "All Images Documents Audio Video Vector Other" at bounding box center [831, 105] width 1030 height 26
click at [321, 97] on span "All" at bounding box center [321, 99] width 10 height 19
click at [1388, 645] on div "Delete Move Insert" at bounding box center [864, 647] width 1097 height 35
click at [369, 101] on span "Images" at bounding box center [358, 99] width 30 height 19
click at [1407, 41] on icon "button" at bounding box center [1405, 42] width 15 height 15
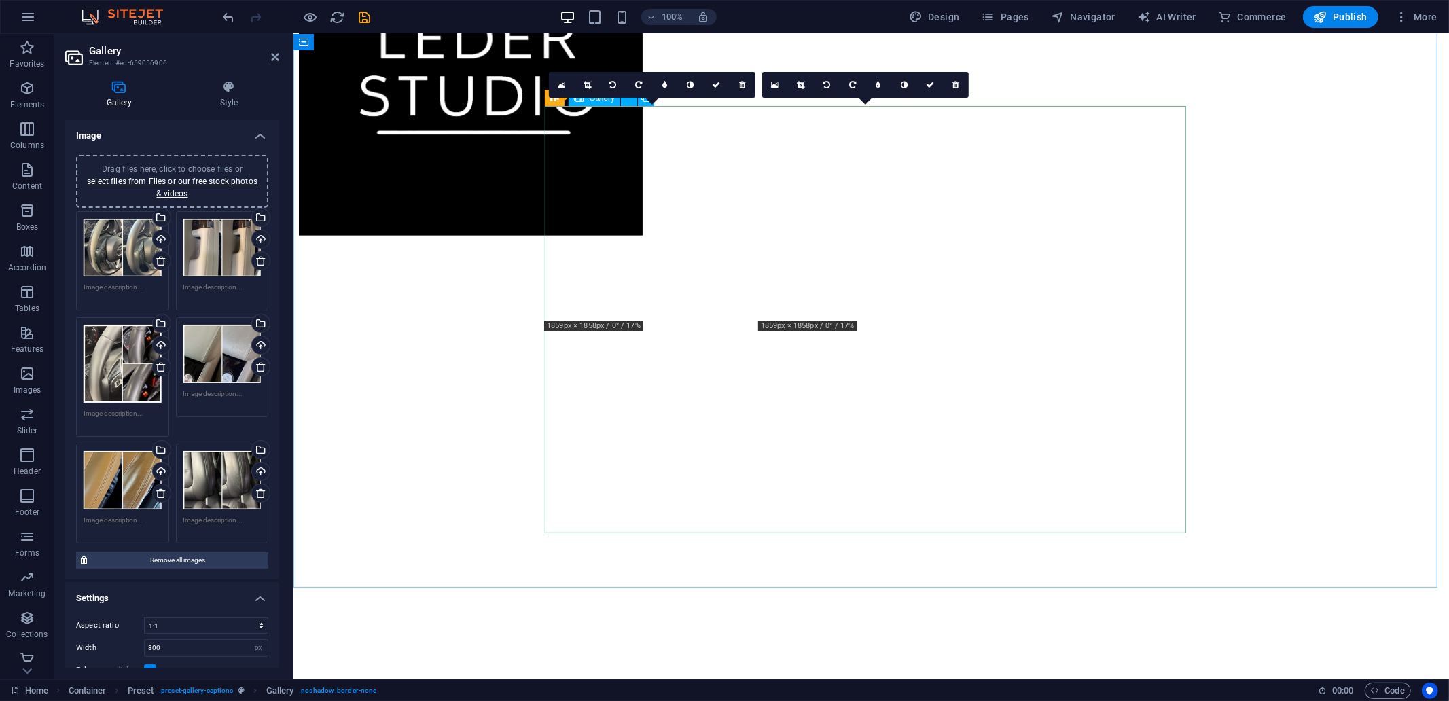
scroll to position [1057, 0]
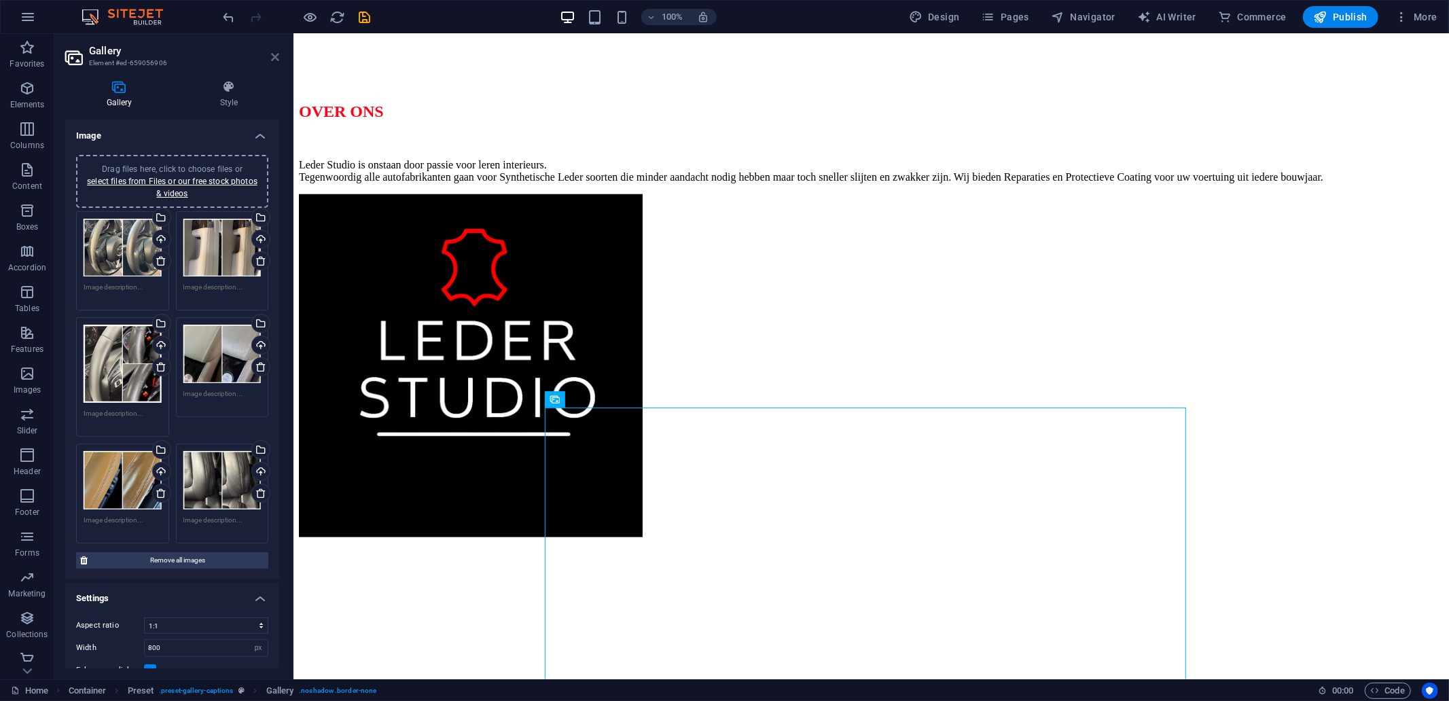
click at [272, 53] on icon at bounding box center [275, 57] width 8 height 11
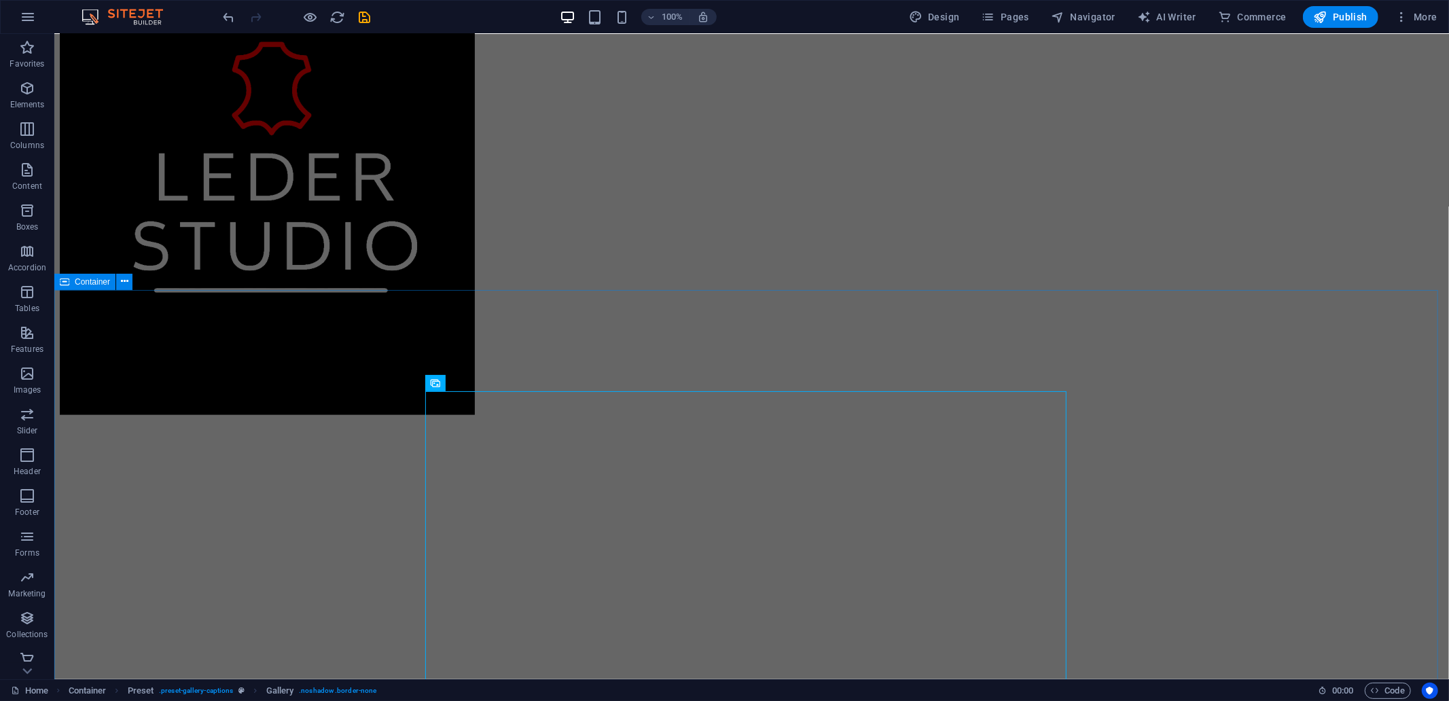
scroll to position [1358, 0]
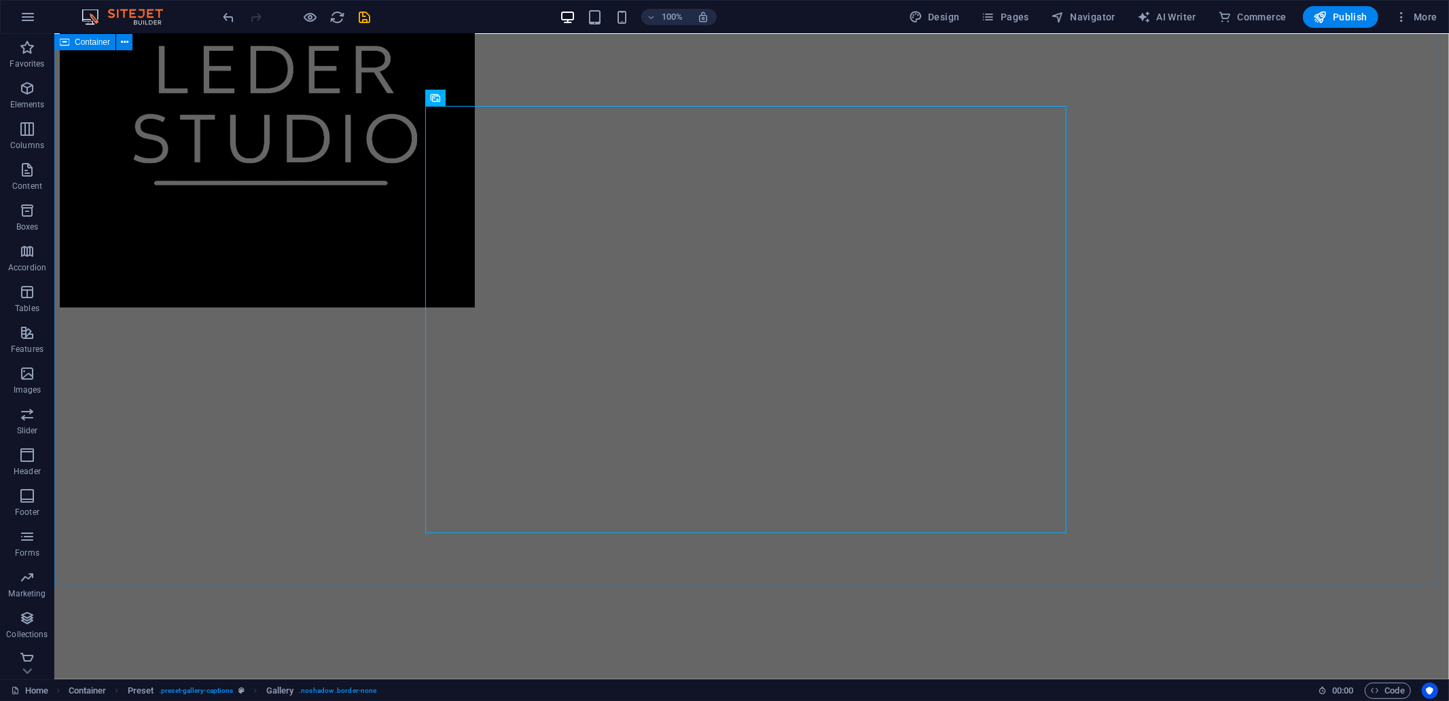
click at [1335, 12] on span "Publish" at bounding box center [1341, 17] width 54 height 14
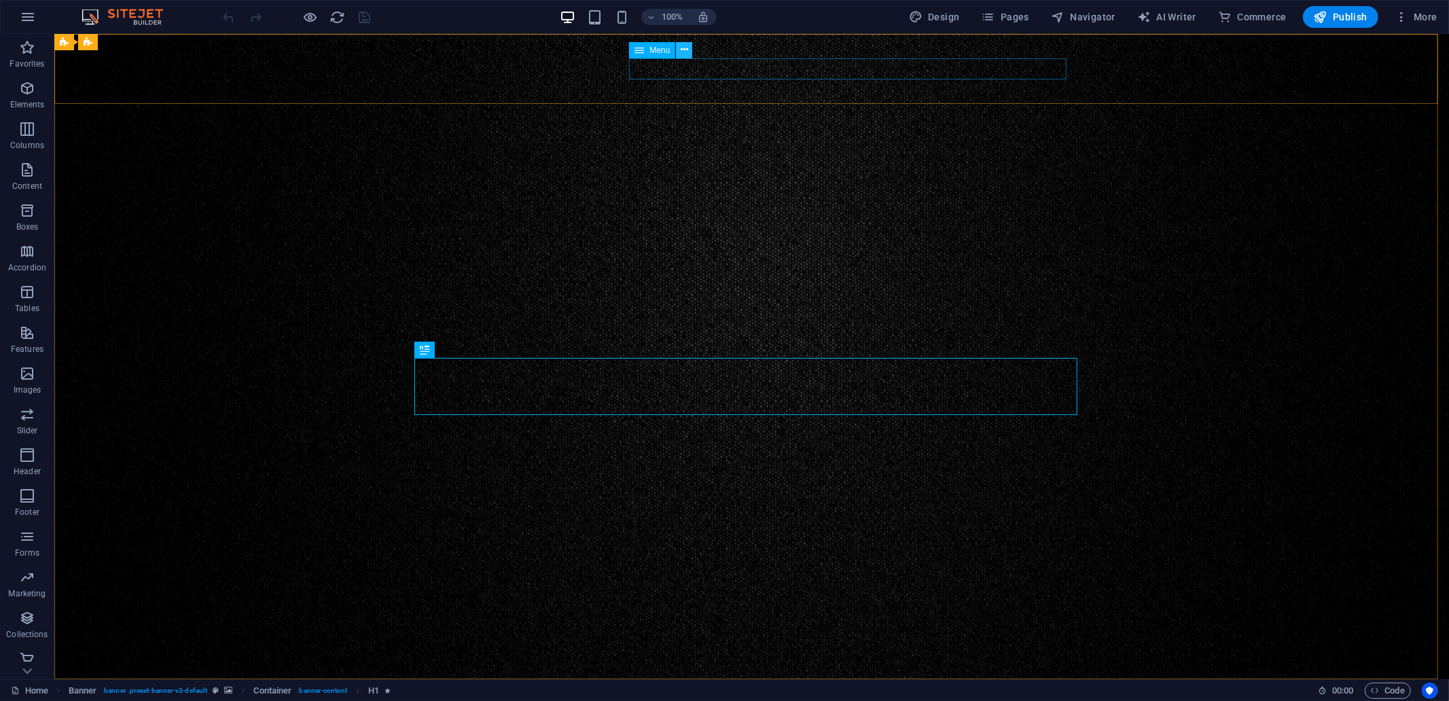
click at [684, 53] on icon at bounding box center [684, 50] width 7 height 14
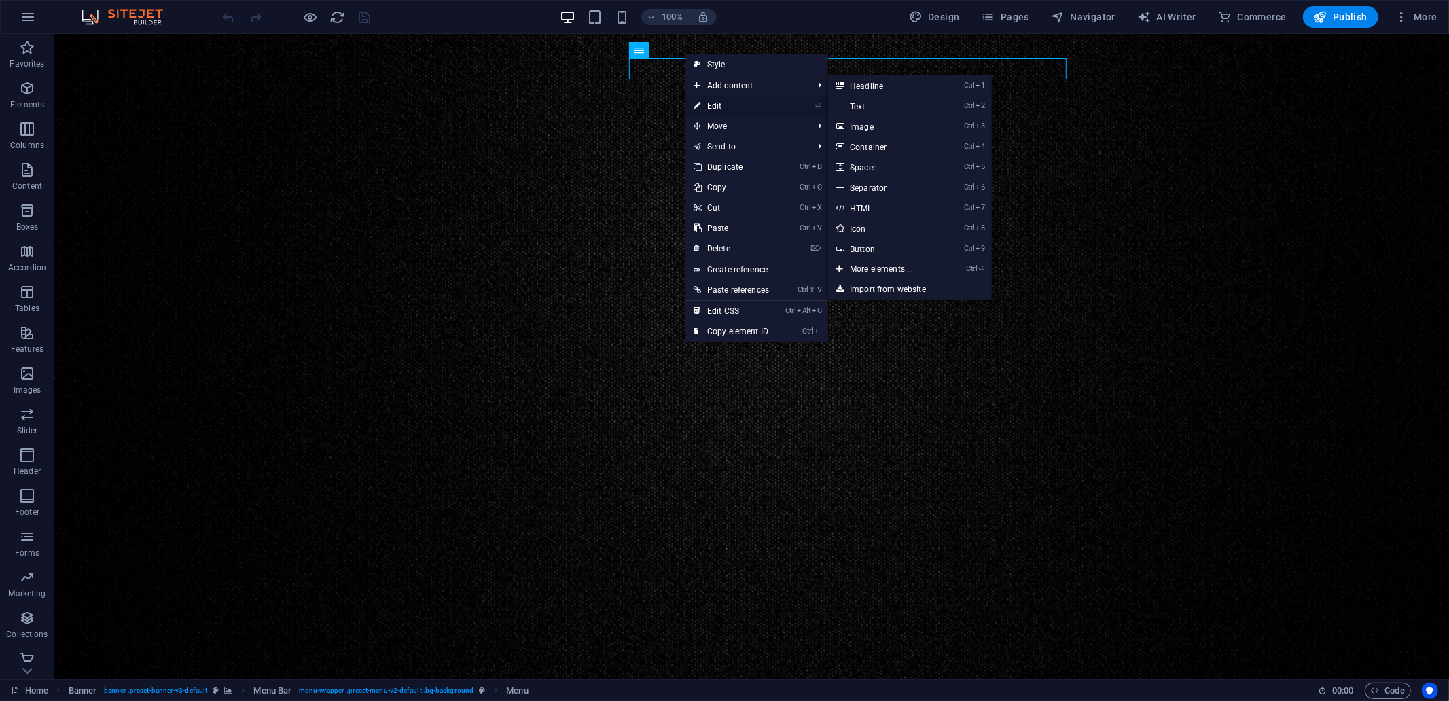
click at [719, 98] on link "⏎ Edit" at bounding box center [731, 106] width 92 height 20
select select
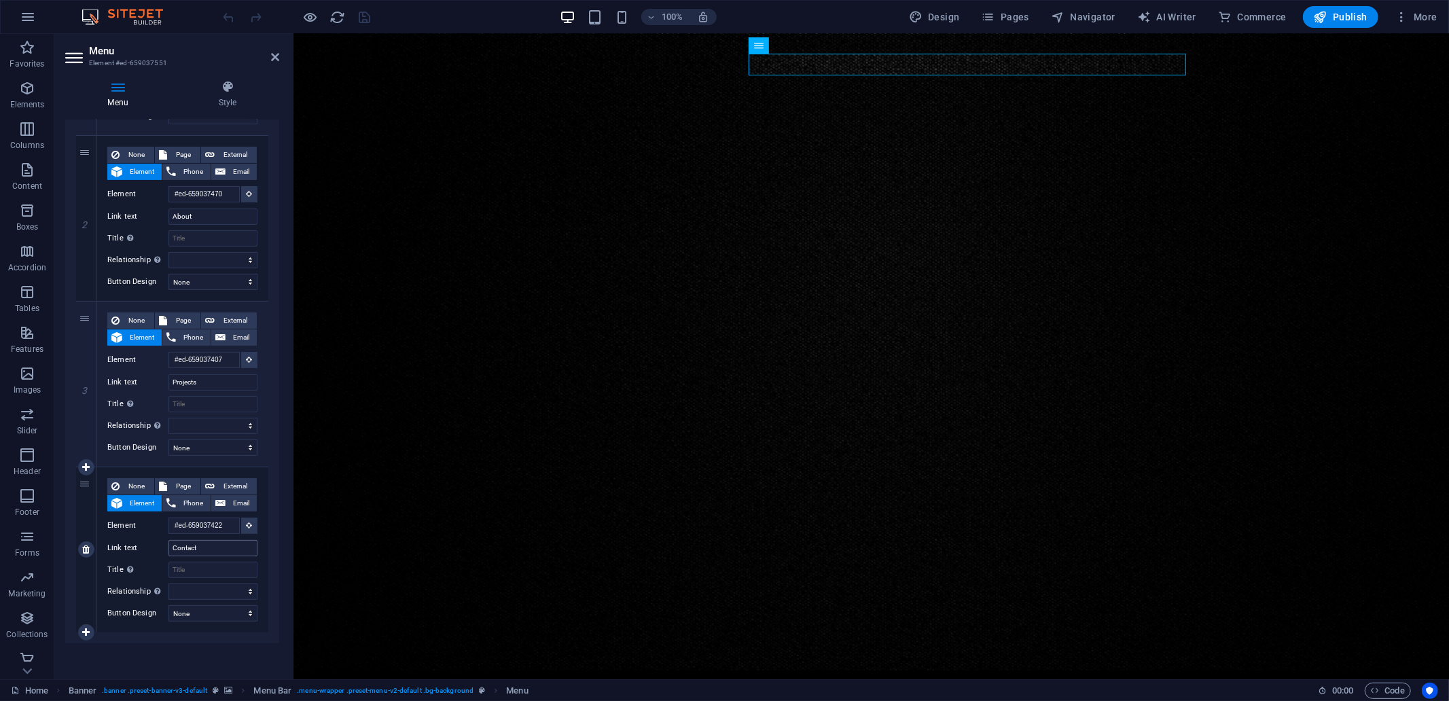
scroll to position [1, 0]
click at [215, 542] on input "Contact" at bounding box center [212, 548] width 89 height 16
drag, startPoint x: 209, startPoint y: 545, endPoint x: 161, endPoint y: 545, distance: 48.2
click at [161, 545] on div "Link text Contact" at bounding box center [182, 548] width 150 height 16
